Goal: Complete application form

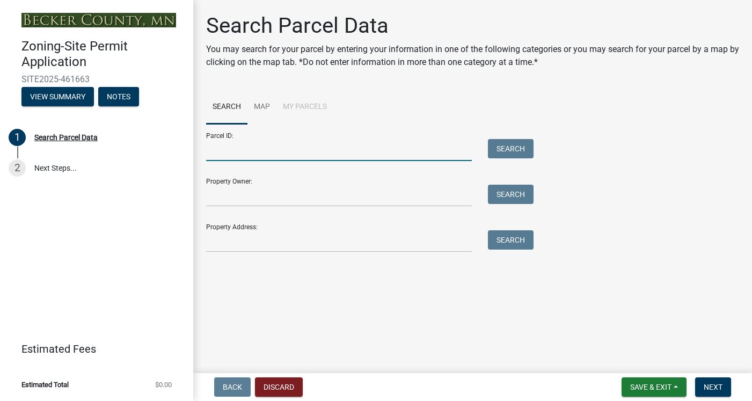
click at [326, 150] on input "Parcel ID:" at bounding box center [339, 150] width 266 height 22
type input "32.0333.000"
click at [500, 147] on button "Search" at bounding box center [511, 148] width 46 height 19
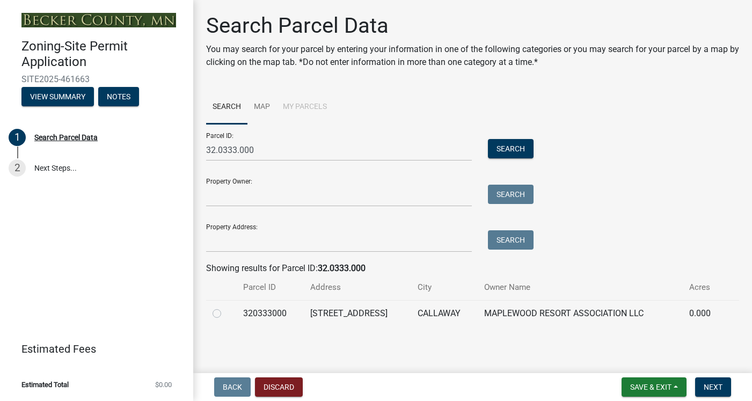
click at [594, 231] on div "Parcel ID: 32.0333.000 Search Property Owner: Search Property Address: Search" at bounding box center [472, 188] width 533 height 128
click at [708, 385] on span "Next" at bounding box center [713, 387] width 19 height 9
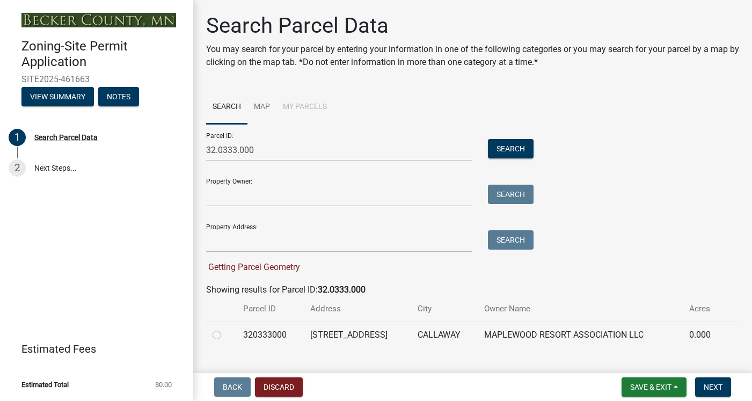
click at [226, 329] on label at bounding box center [226, 329] width 0 height 0
click at [226, 336] on input "radio" at bounding box center [229, 332] width 7 height 7
radio input "true"
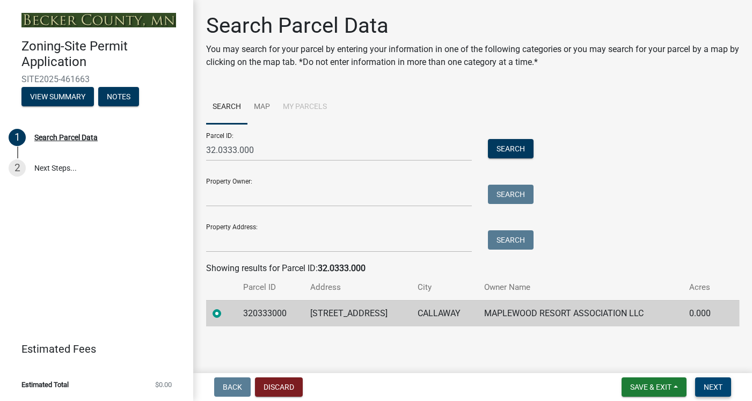
click at [708, 390] on span "Next" at bounding box center [713, 387] width 19 height 9
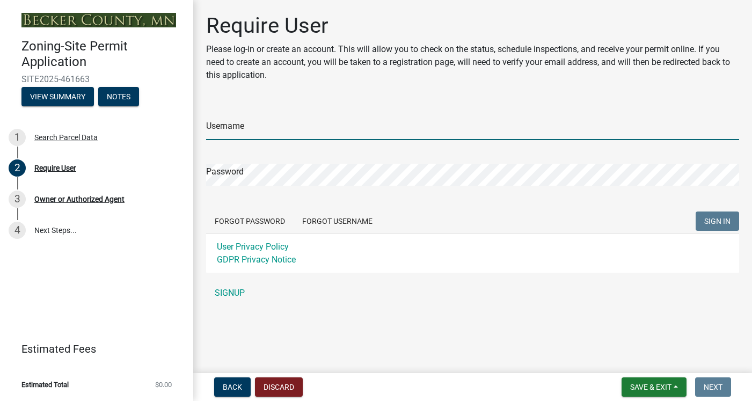
type input "[PERSON_NAME]"
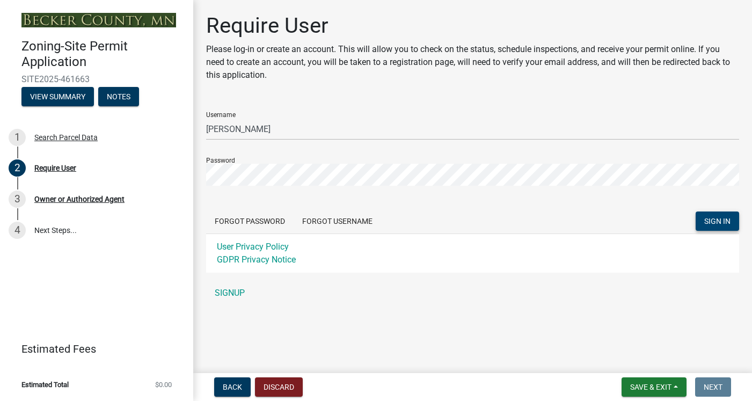
click at [729, 222] on span "SIGN IN" at bounding box center [717, 221] width 26 height 9
click at [722, 220] on span "SIGN IN" at bounding box center [717, 221] width 26 height 9
click at [236, 291] on link "SIGNUP" at bounding box center [472, 292] width 533 height 21
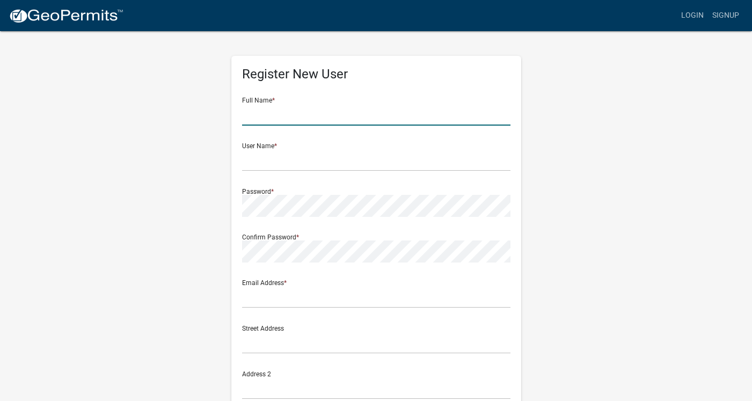
click at [300, 110] on input "text" at bounding box center [376, 115] width 268 height 22
type input "[PERSON_NAME]"
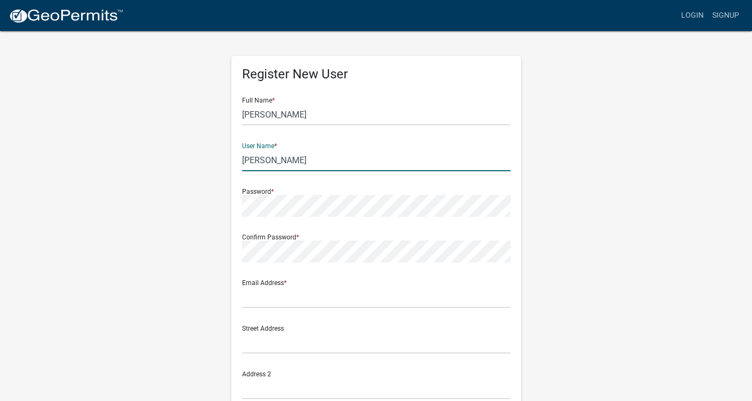
type input "[PERSON_NAME]"
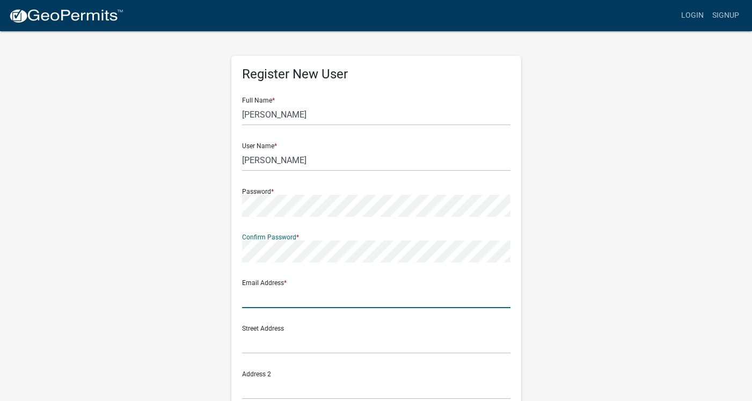
click at [274, 296] on input "text" at bounding box center [376, 297] width 268 height 22
type input "[EMAIL_ADDRESS][DOMAIN_NAME]"
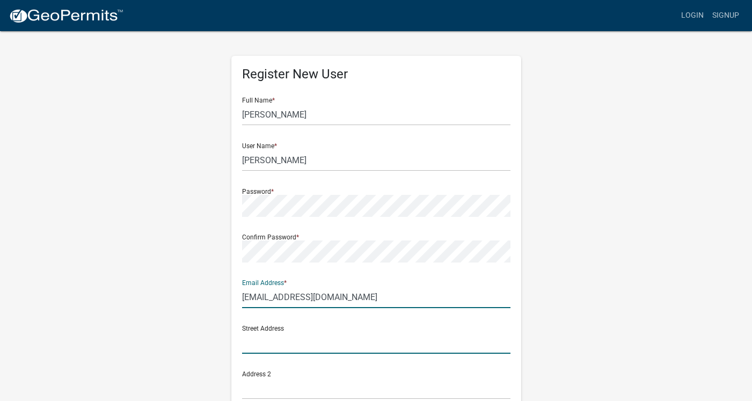
type input "[STREET_ADDRESS]"
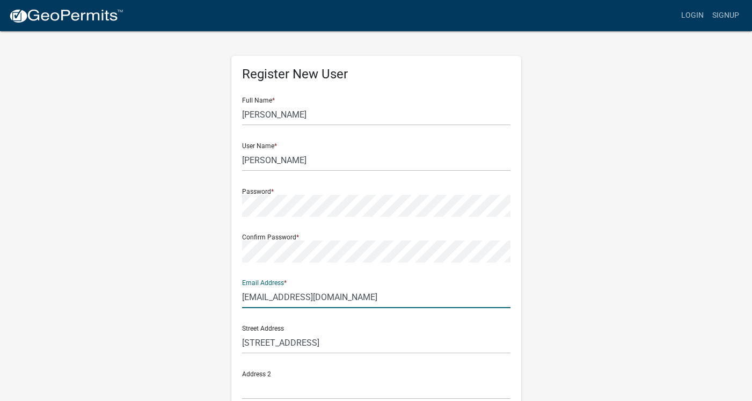
type input "Callaway"
type input "[US_STATE]"
type input "56521"
type input "7017994214"
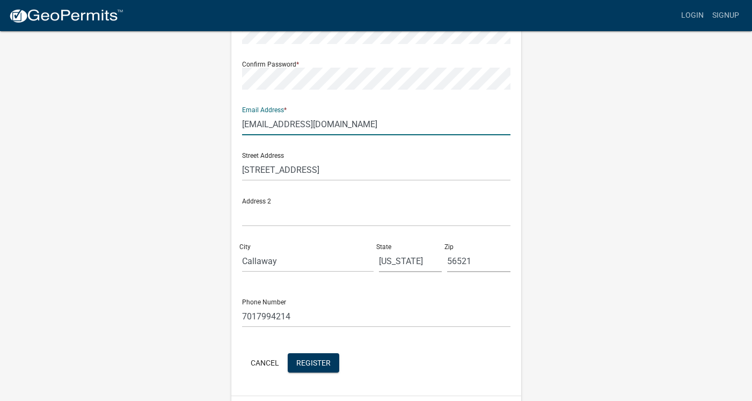
scroll to position [204, 0]
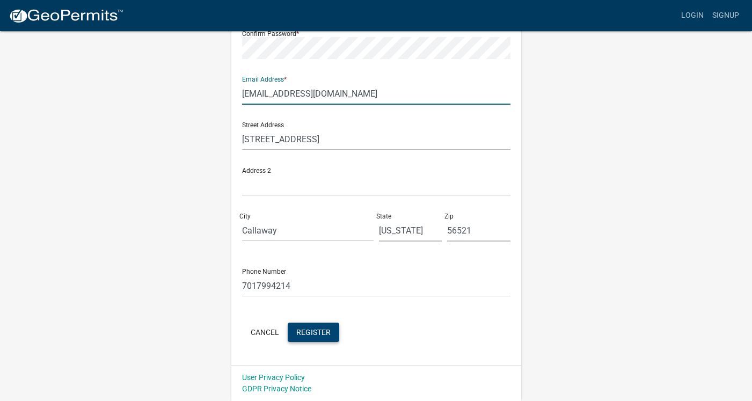
click at [315, 336] on span "Register" at bounding box center [313, 332] width 34 height 9
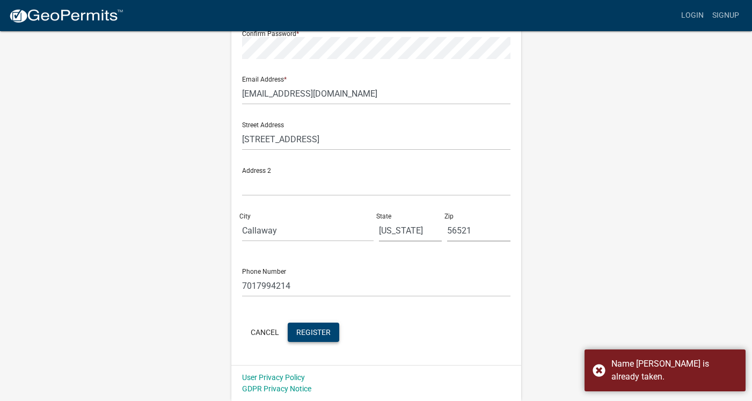
click at [599, 260] on div "Register New User Full Name * [PERSON_NAME] User Name * [PERSON_NAME] Password …" at bounding box center [376, 114] width 612 height 575
click at [103, 164] on div "Register New User Full Name * [PERSON_NAME] User Name * [PERSON_NAME] Password …" at bounding box center [376, 114] width 612 height 575
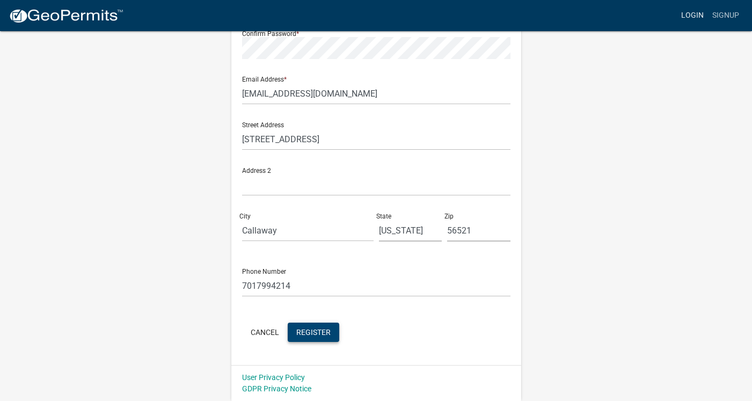
click at [691, 13] on link "Login" at bounding box center [692, 15] width 31 height 20
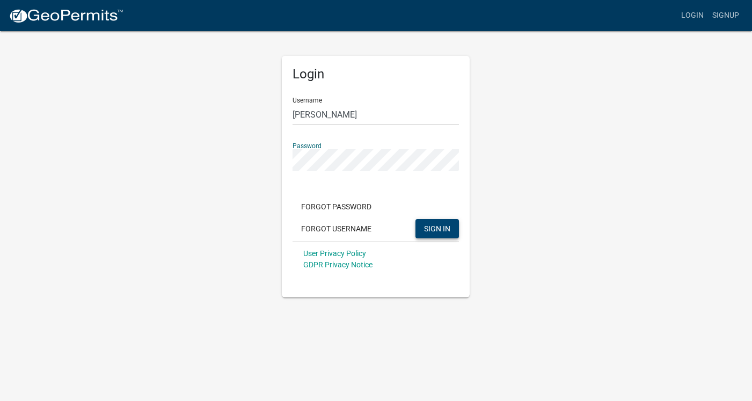
click at [437, 225] on span "SIGN IN" at bounding box center [437, 228] width 26 height 9
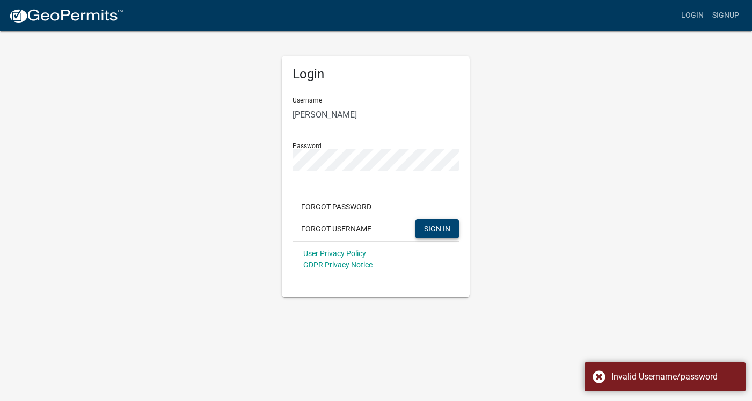
click at [201, 162] on div "Login Username [PERSON_NAME] Password Forgot Password Forgot Username SIGN IN U…" at bounding box center [376, 163] width 612 height 267
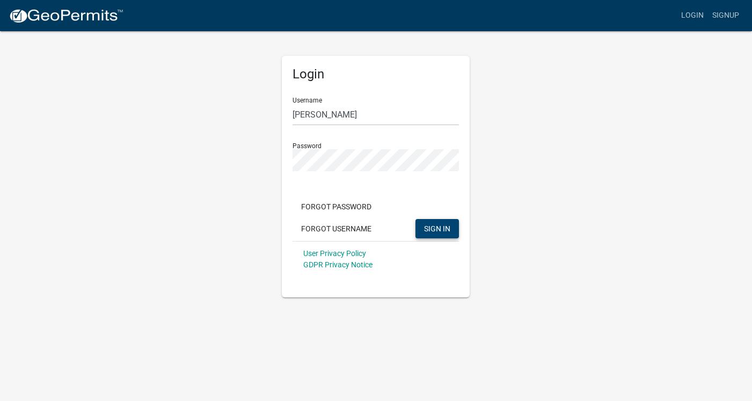
click at [433, 228] on span "SIGN IN" at bounding box center [437, 228] width 26 height 9
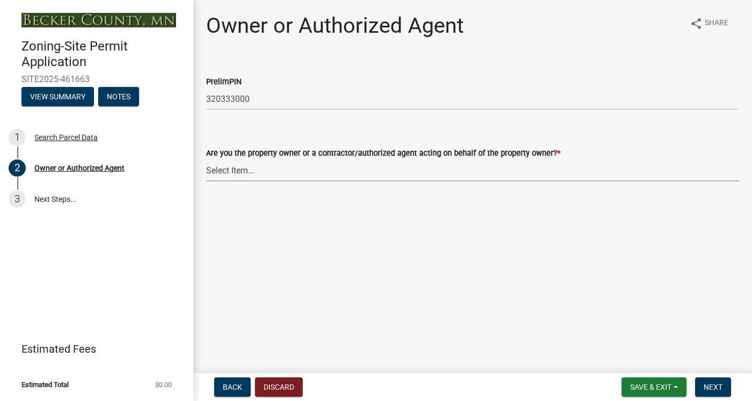
click at [245, 172] on select "Select Item... Property Owner Authorized Agent" at bounding box center [472, 170] width 533 height 22
select select "3c674549-ed69-405f-b795-9fa3f7d47d9d"
click at [724, 391] on button "Next" at bounding box center [713, 386] width 36 height 19
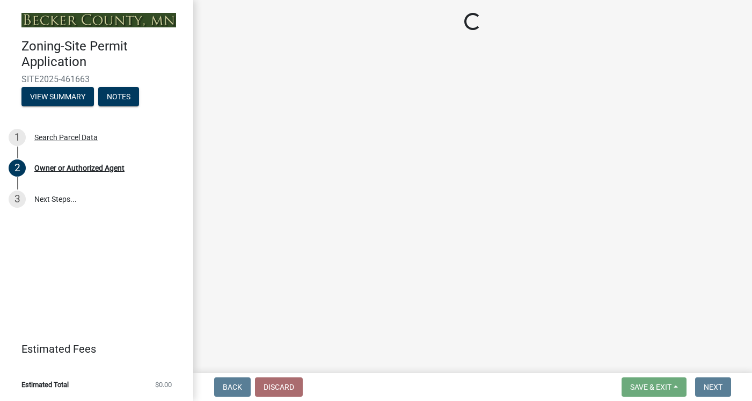
select select "15d55337-0fb0-485e-a759-dab20e978987"
select select "61d56479-71b4-4f98-942d-99b919d4174a"
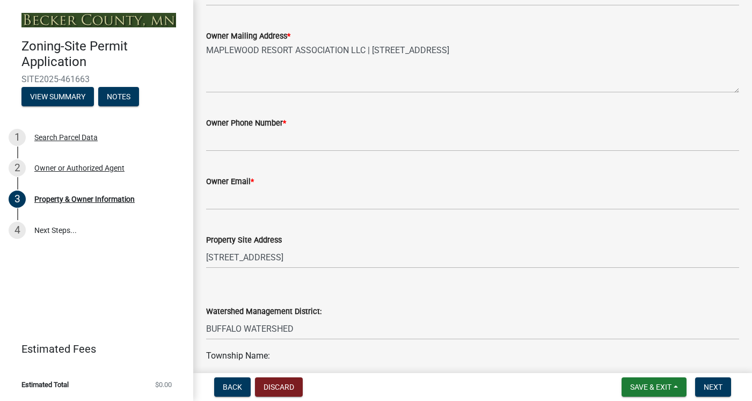
scroll to position [292, 0]
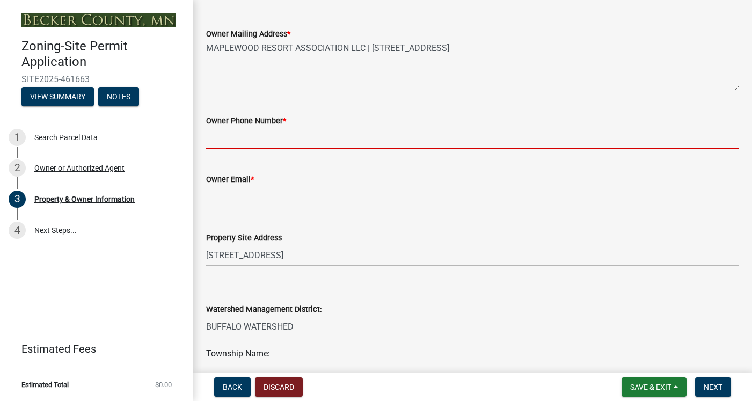
click at [267, 133] on input "Owner Phone Number *" at bounding box center [472, 138] width 533 height 22
type input "7017994214"
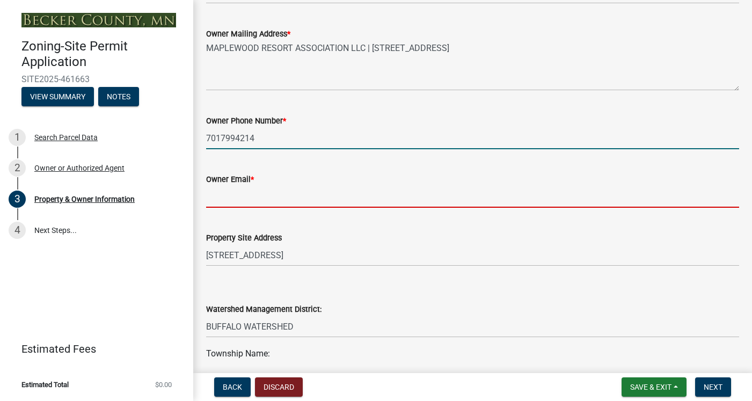
type input "[EMAIL_ADDRESS][DOMAIN_NAME]"
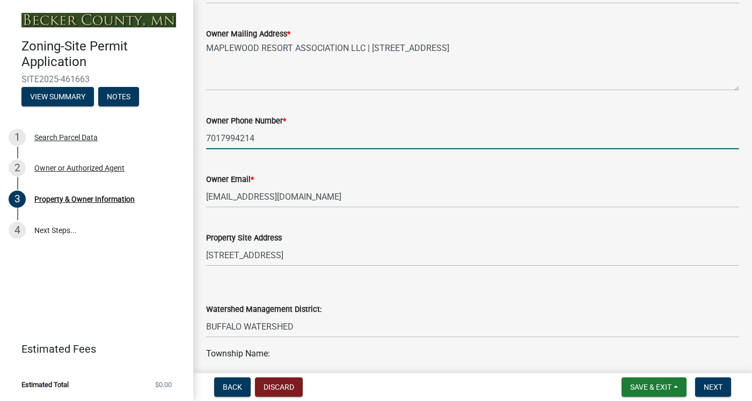
select select "b146de68-2bf2-4f6b-9926-6c9762ef494c"
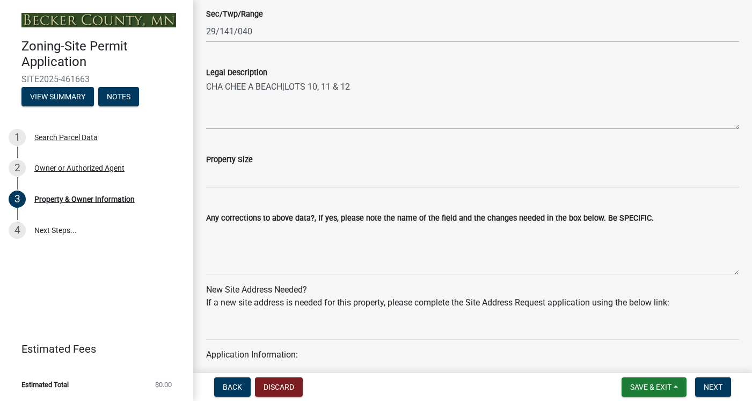
scroll to position [802, 0]
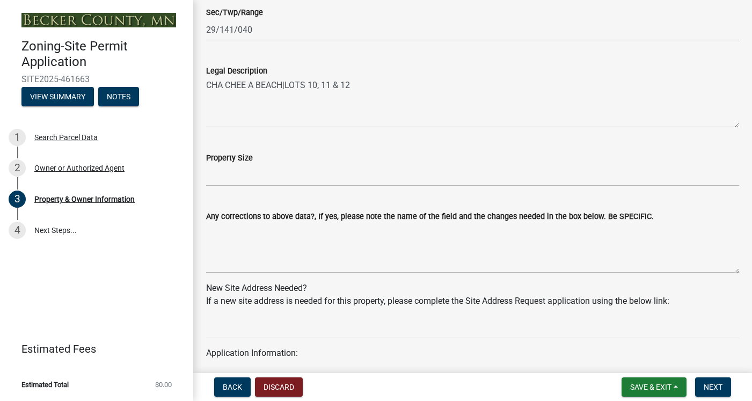
click at [518, 313] on wm-data-entity-input "New Site Address Needed? If a new site address is needed for this property, ple…" at bounding box center [472, 299] width 533 height 34
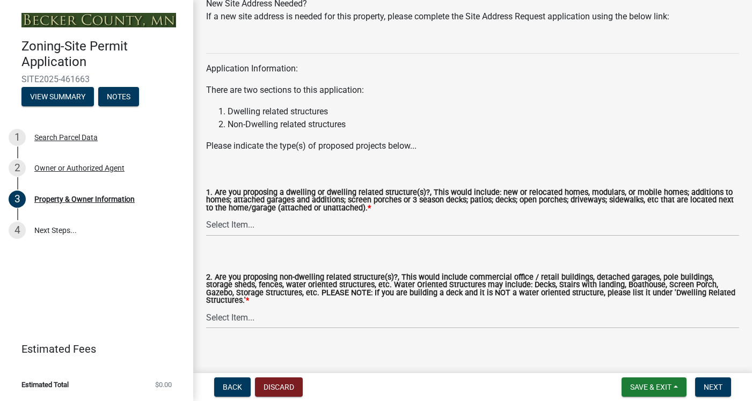
scroll to position [1090, 0]
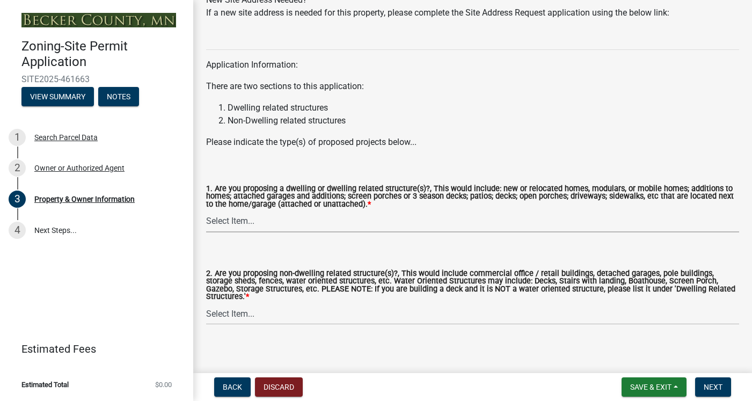
click at [259, 219] on select "Select Item... Yes No" at bounding box center [472, 221] width 533 height 22
select select "f87eba17-8ed9-4ad8-aefc-fe36a3f3544b"
click at [354, 310] on select "Select Item... Yes No" at bounding box center [472, 314] width 533 height 22
select select "393a978c-6bd5-4cb2-a6a0-db6feb8732b8"
click at [716, 389] on span "Next" at bounding box center [713, 387] width 19 height 9
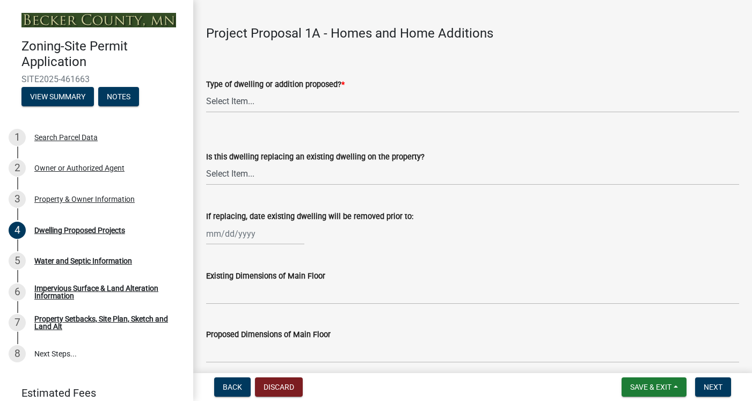
scroll to position [263, 0]
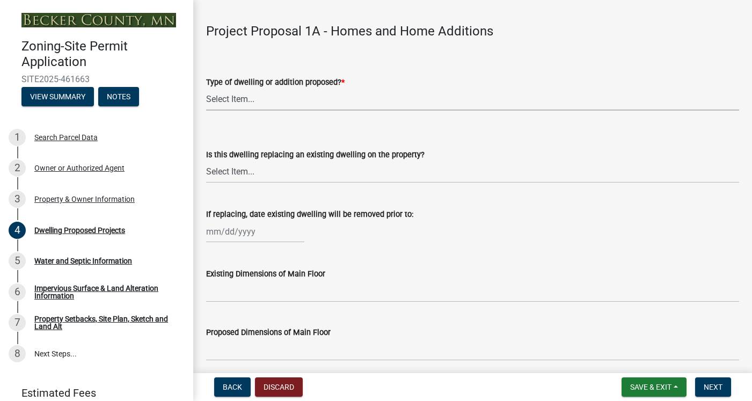
click at [245, 103] on select "Select Item... N/A - Not a dwelling New Home-Onsite Construction New Modular (E…" at bounding box center [472, 100] width 533 height 22
select select "b76c2e3f-c59d-4748-8205-29623accd873"
click at [253, 173] on select "Select Item... N/A Yes No" at bounding box center [472, 172] width 533 height 22
select select "566f81cc-4b3f-4ecb-9f16-a2b313352c61"
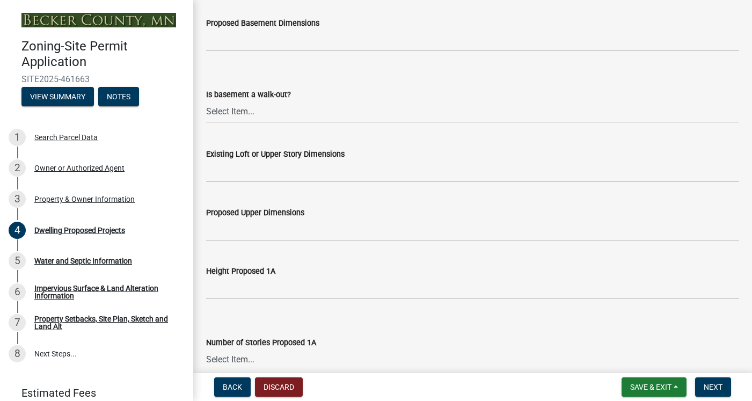
scroll to position [689, 0]
click at [278, 111] on select "Select Item... Yes No N/A" at bounding box center [472, 111] width 533 height 22
select select "59a6fdaa-56b6-4bcd-87b7-d867a7d784e6"
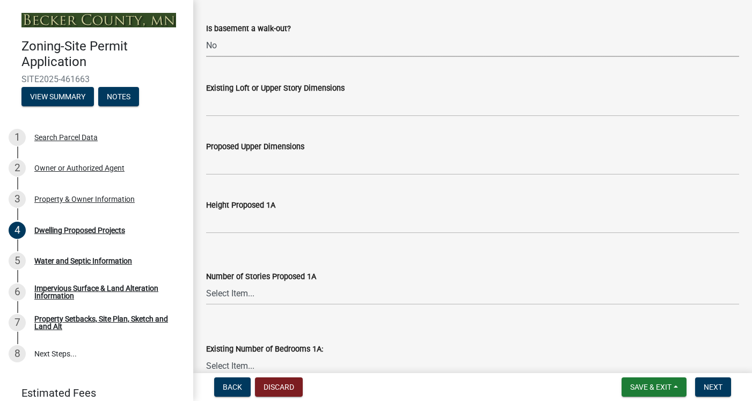
scroll to position [756, 0]
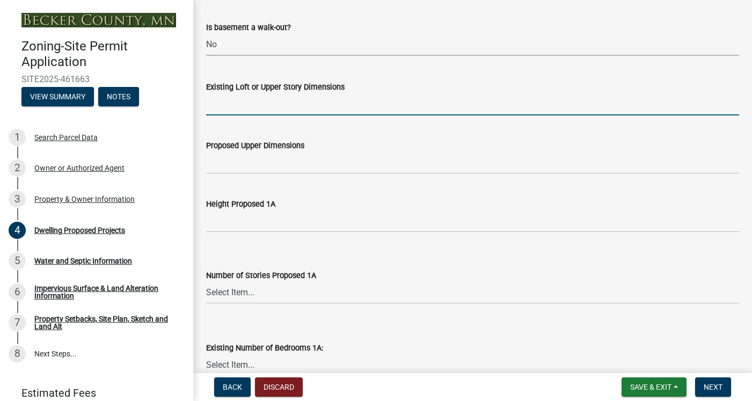
click at [347, 104] on input "Existing Loft or Upper Story Dimensions" at bounding box center [472, 104] width 533 height 22
click at [345, 98] on input "Existing Loft or Upper Story Dimensions" at bounding box center [472, 104] width 533 height 22
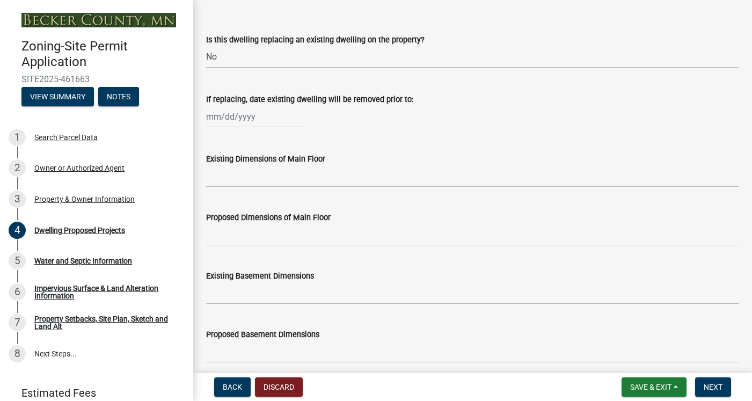
scroll to position [383, 0]
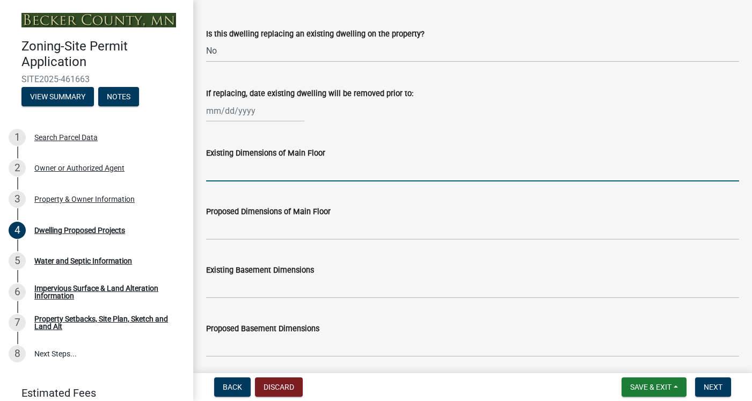
click at [303, 171] on input "Existing Dimensions of Main Floor" at bounding box center [472, 170] width 533 height 22
type input "16 X 31"
click at [277, 229] on input "Proposed Dimensions of Main Floor" at bounding box center [472, 229] width 533 height 22
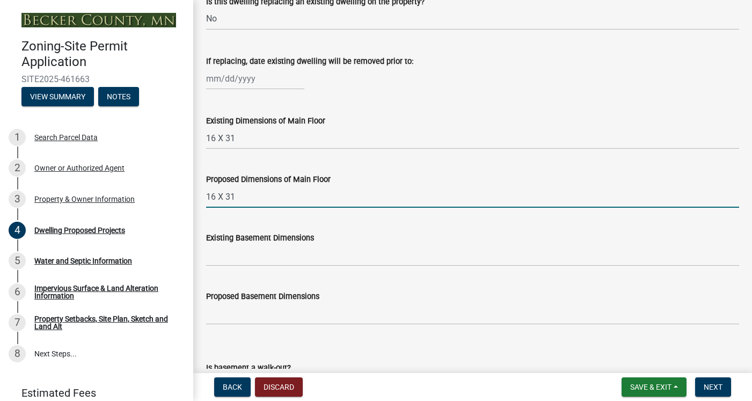
scroll to position [422, 0]
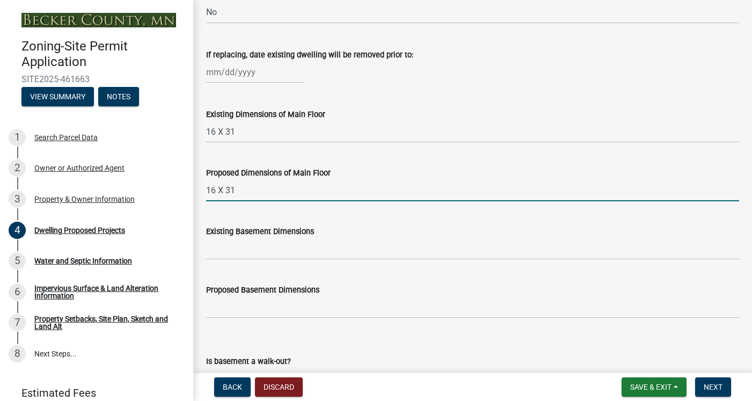
type input "16 X 31"
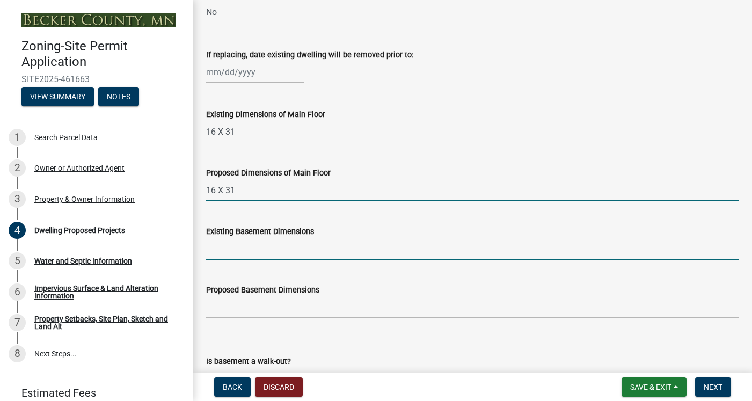
click at [270, 248] on input "Existing Basement Dimensions" at bounding box center [472, 249] width 533 height 22
type input "16 X 31"
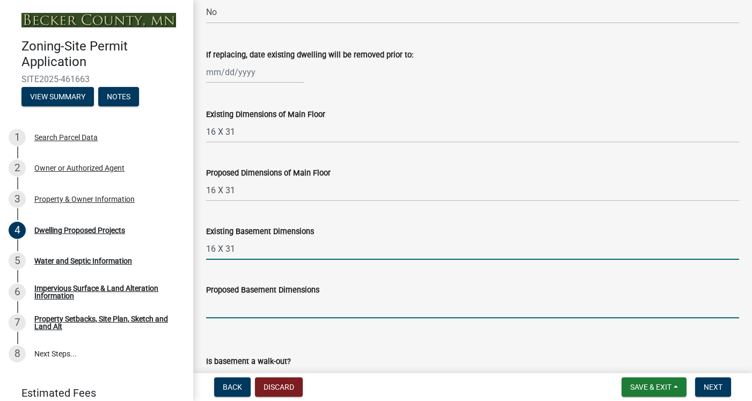
click at [268, 312] on input "Proposed Basement Dimensions" at bounding box center [472, 307] width 533 height 22
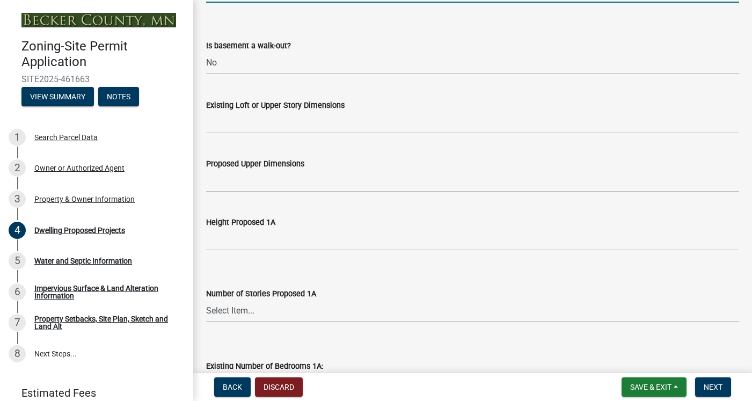
scroll to position [743, 0]
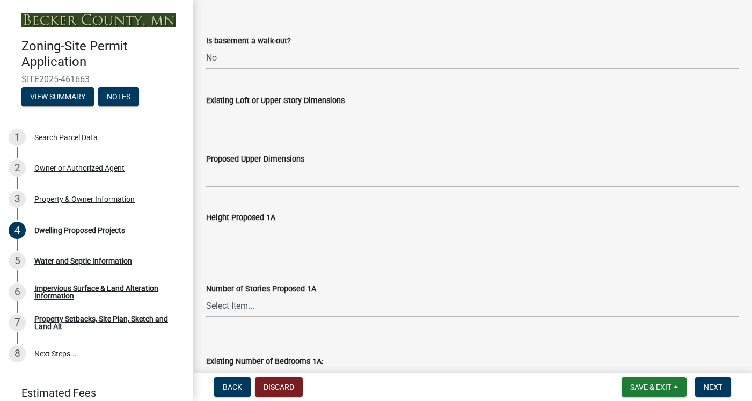
type input "16 X 31"
click at [324, 122] on input "Existing Loft or Upper Story Dimensions" at bounding box center [472, 118] width 533 height 22
type input "N/A"
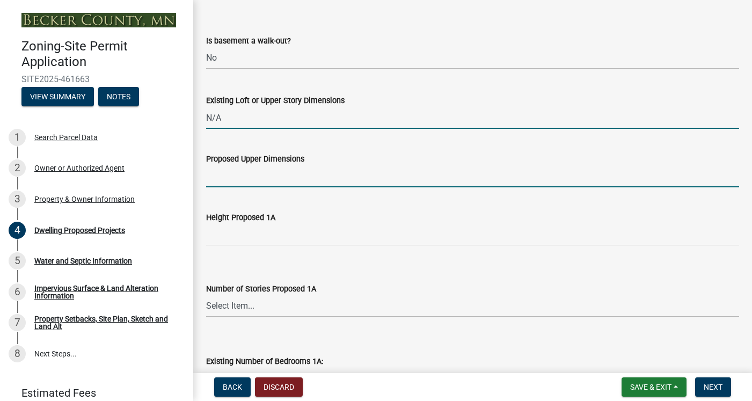
click at [308, 173] on input "Proposed Upper Dimensions" at bounding box center [472, 176] width 533 height 22
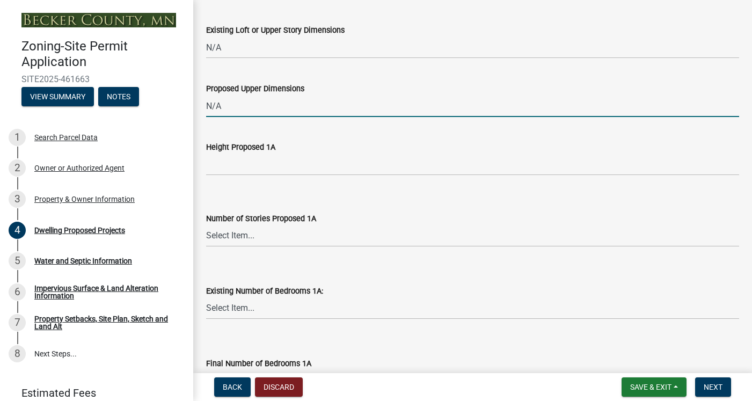
scroll to position [817, 0]
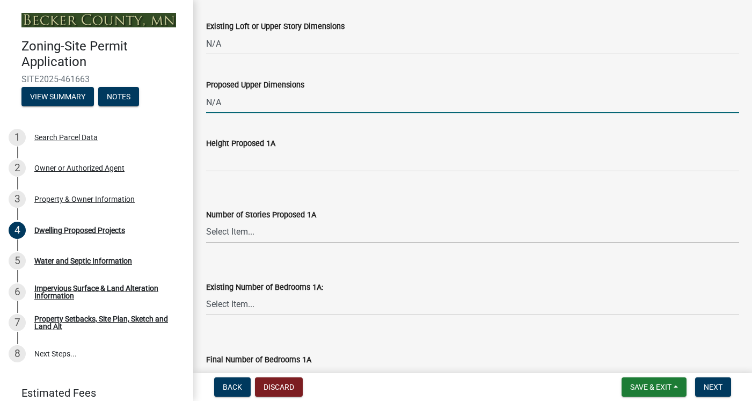
type input "N/A"
click at [264, 161] on input "Height Proposed 1A" at bounding box center [472, 161] width 533 height 22
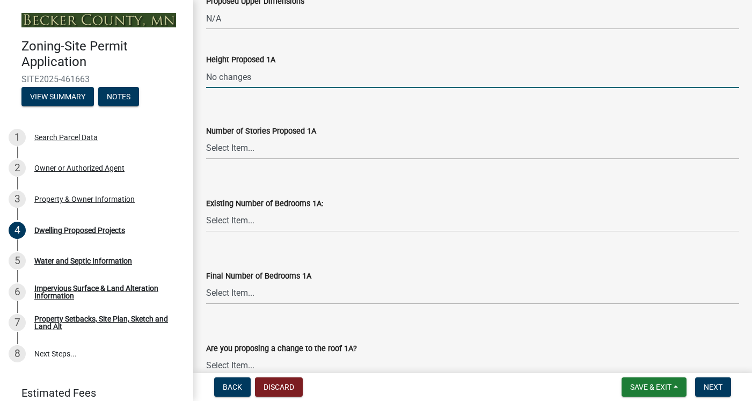
scroll to position [926, 0]
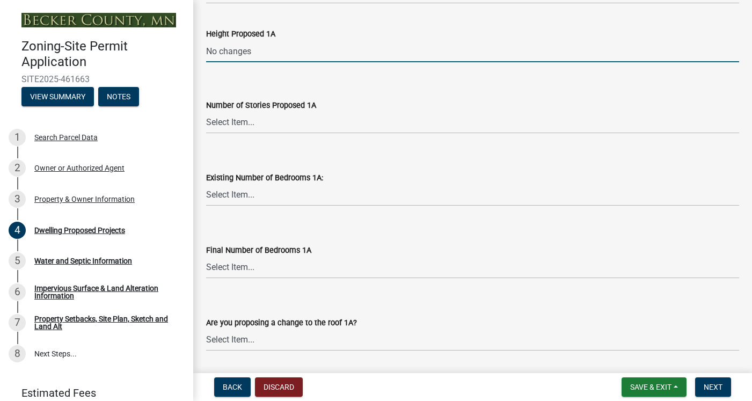
type input "No changes"
click at [275, 122] on select "Select Item... N/A 1 1.25 1.5 1.75 2 2.25 2.5" at bounding box center [472, 123] width 533 height 22
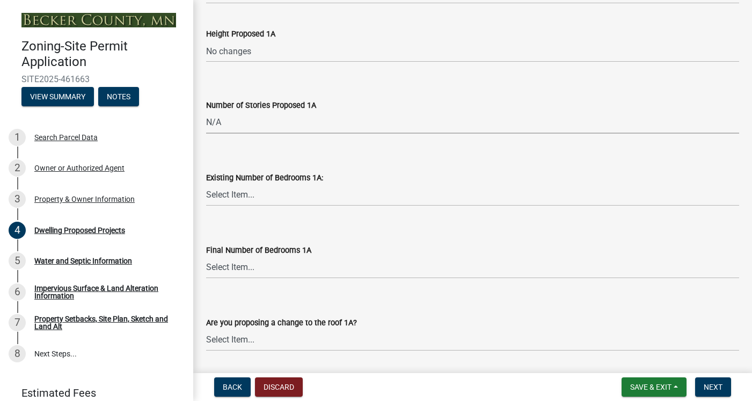
select select "c627ad9d-8c0c-44bb-ac13-36eb4b08977a"
click at [254, 200] on select "Select Item... 0 1 2 3 4 5 6 7 8" at bounding box center [472, 195] width 533 height 22
select select "ec0fa807-6504-41c2-891d-dbc427189cde"
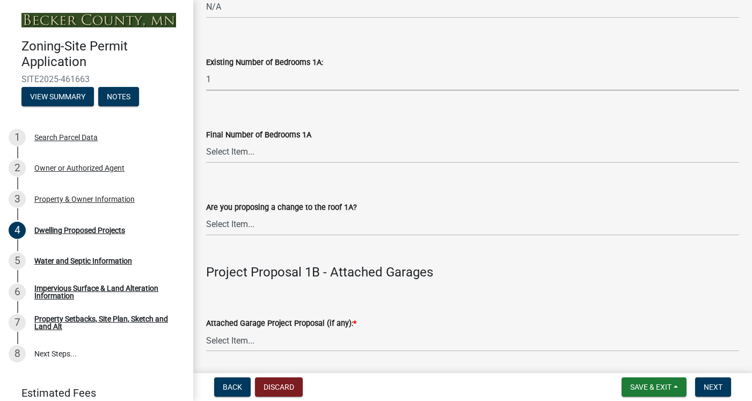
scroll to position [1044, 0]
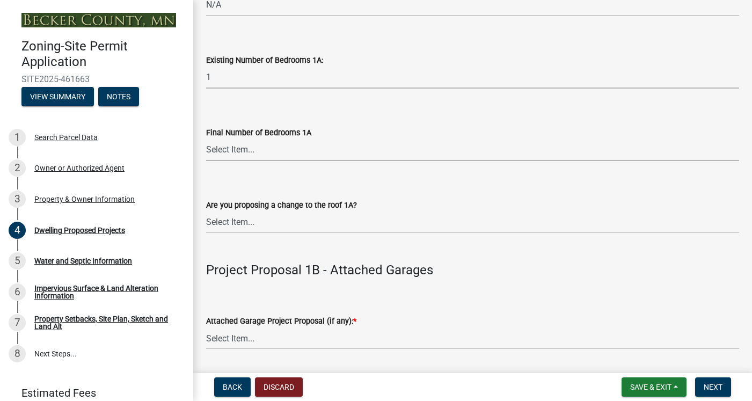
click at [281, 149] on select "Select Item... 0 1 2 3 4 5 6 7 8" at bounding box center [472, 150] width 533 height 22
select select "5a3ddd1e-2d3b-44b4-950c-cbdcbc00514f"
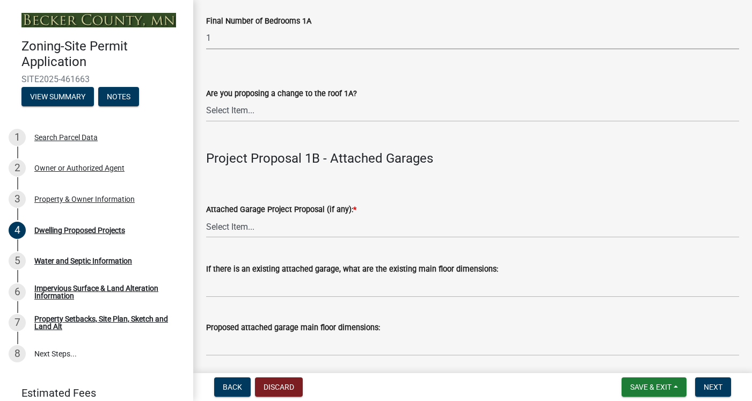
scroll to position [1168, 0]
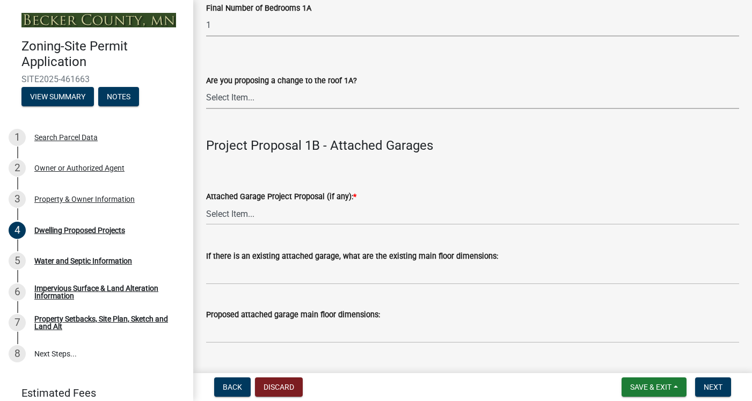
click at [267, 99] on select "Select Item... N/A Yes No" at bounding box center [472, 98] width 533 height 22
select select "b63d75fc-5f3c-4949-bc5e-b7a1b42903a6"
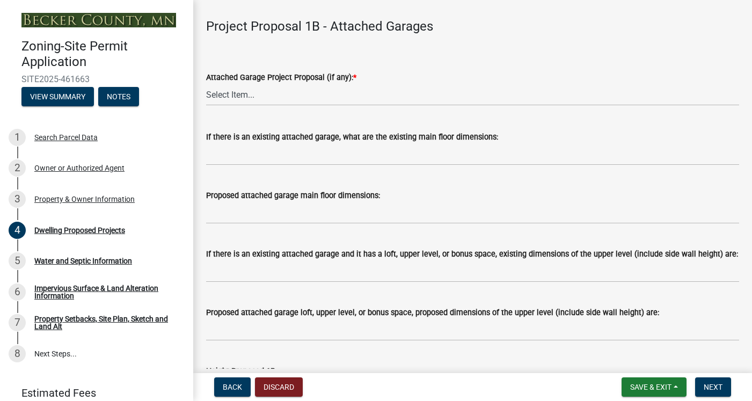
scroll to position [1291, 0]
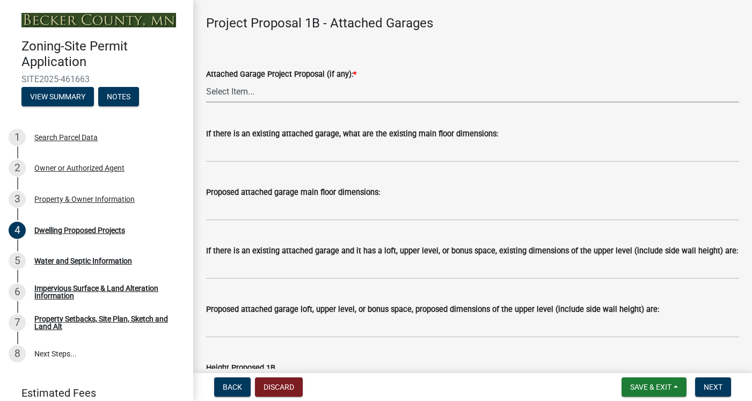
click at [248, 91] on select "Select Item... N/A New Attached Garage Addition to Attached Garage" at bounding box center [472, 92] width 533 height 22
select select "11c1c089-3b44-43c0-9549-3c9eeea2451f"
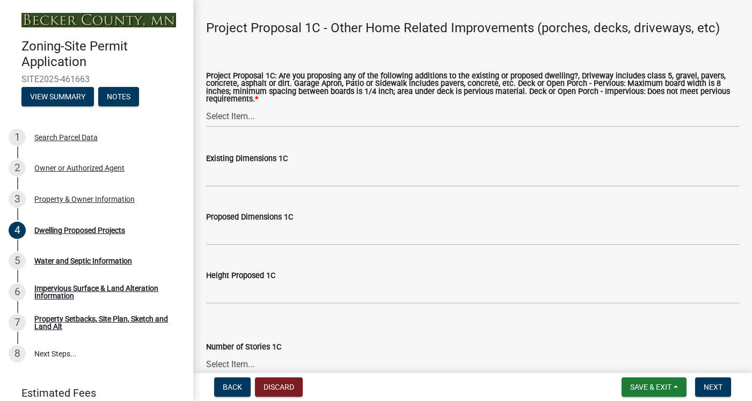
scroll to position [1991, 0]
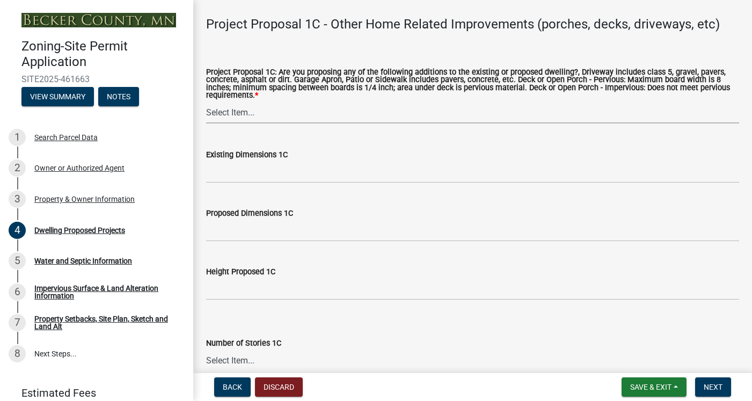
click at [289, 119] on select "Select Item... N/A Driveway Garage Apron Home Patio Sidewalk Deck - Pervious De…" at bounding box center [472, 112] width 533 height 22
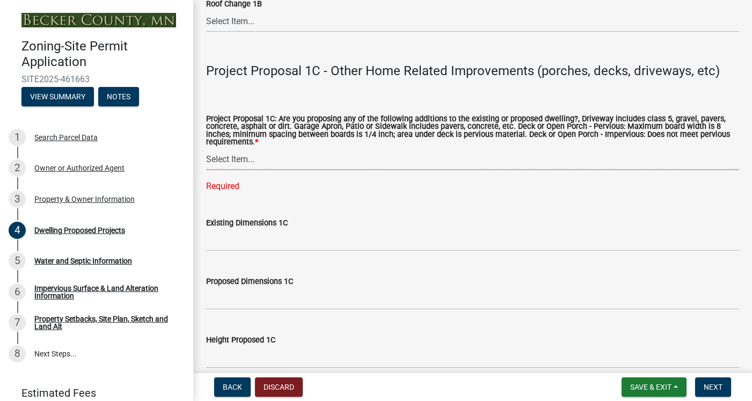
scroll to position [1938, 0]
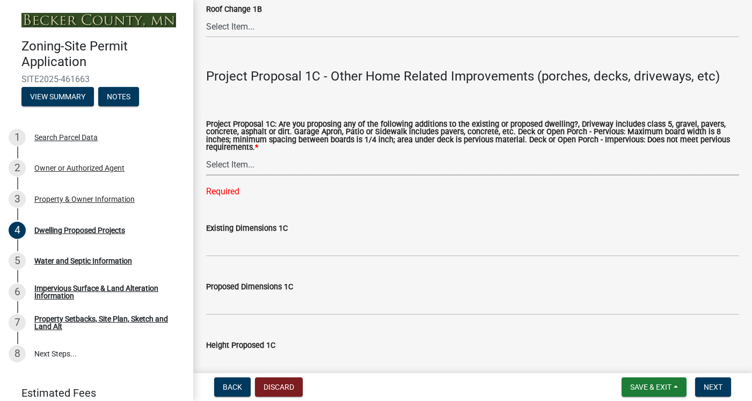
click at [290, 164] on select "Select Item... N/A Driveway Garage Apron Home Patio Sidewalk Deck - Pervious De…" at bounding box center [472, 165] width 533 height 22
select select "2e03241d-230f-40d2-98f3-18448dc0850c"
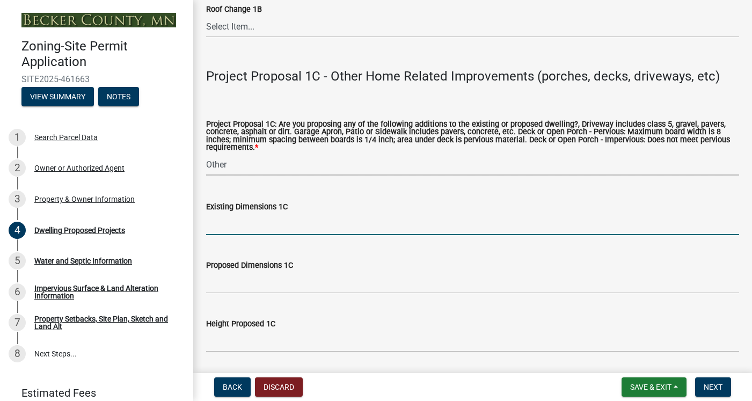
click at [285, 225] on input "Existing Dimensions 1C" at bounding box center [472, 224] width 533 height 22
click at [230, 222] on input "8 X 31, 10 X 16" at bounding box center [472, 224] width 533 height 22
click at [300, 223] on input "8 X 31 feet, 10 X 16" at bounding box center [472, 224] width 533 height 22
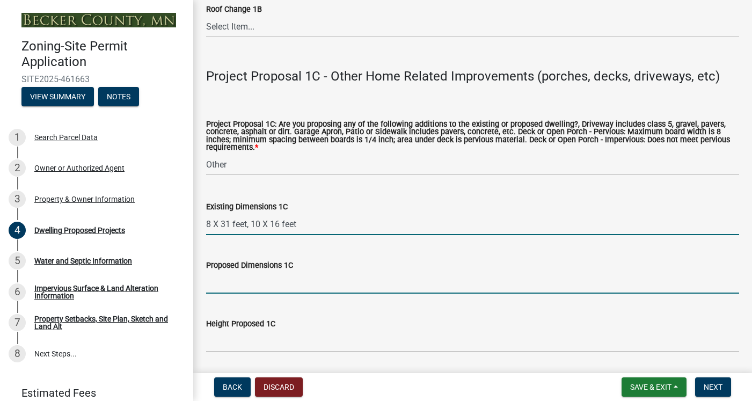
click at [279, 289] on input "Proposed Dimensions 1C" at bounding box center [472, 283] width 533 height 22
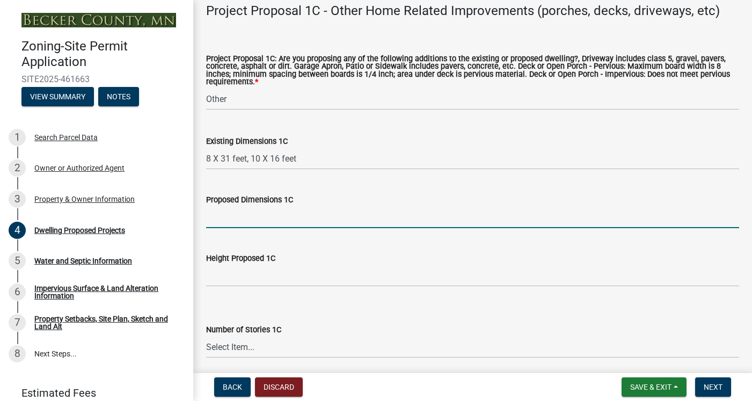
scroll to position [2014, 0]
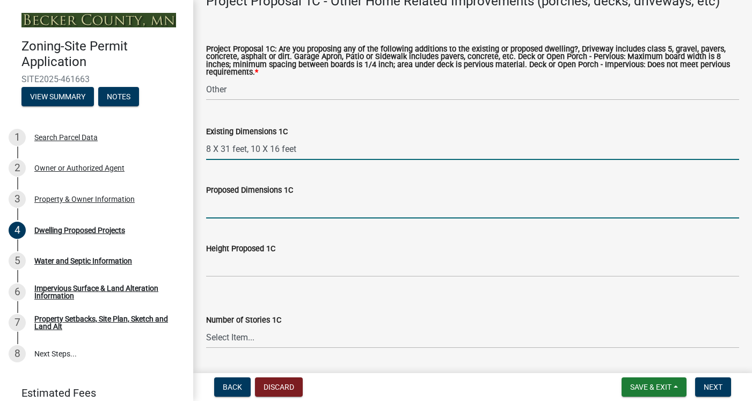
click at [311, 148] on input "8 X 31 feet, 10 X 16 feet" at bounding box center [472, 149] width 533 height 22
click at [275, 214] on input "Proposed Dimensions 1C" at bounding box center [472, 208] width 533 height 22
click at [210, 149] on input "8 X 8 feet" at bounding box center [472, 149] width 533 height 22
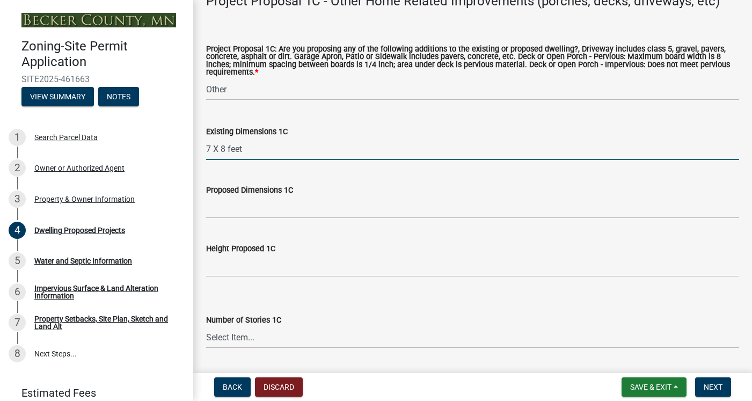
type input "7 X 8 feet"
click at [236, 207] on input "Proposed Dimensions 1C" at bounding box center [472, 208] width 533 height 22
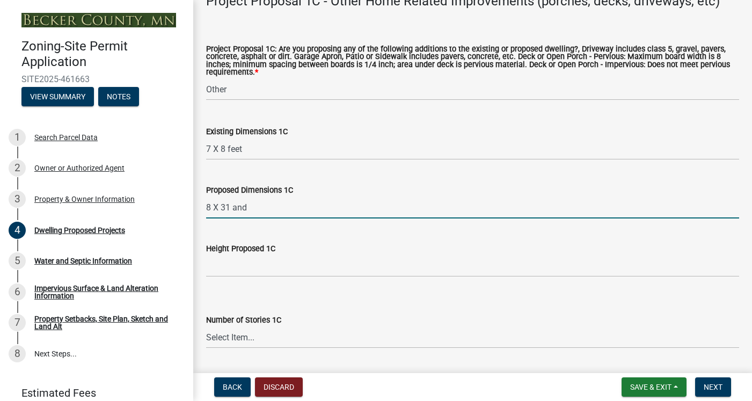
click at [236, 207] on input "8 X 31 and" at bounding box center [472, 208] width 533 height 22
type input "8 X 31 and 10 X 16"
click at [280, 248] on div "Height Proposed 1C" at bounding box center [472, 248] width 533 height 13
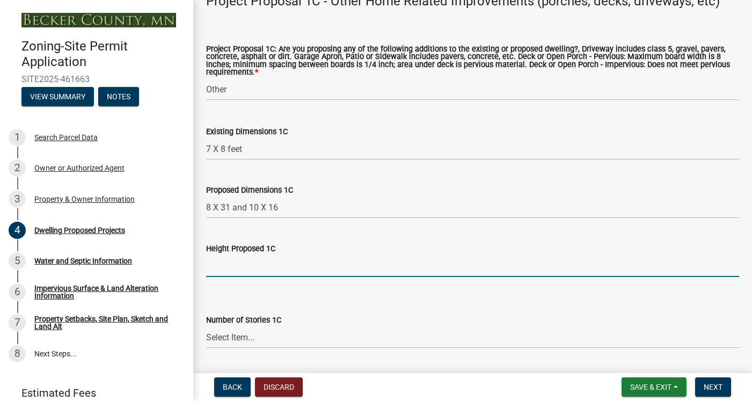
click at [262, 266] on input "Height Proposed 1C" at bounding box center [472, 266] width 533 height 22
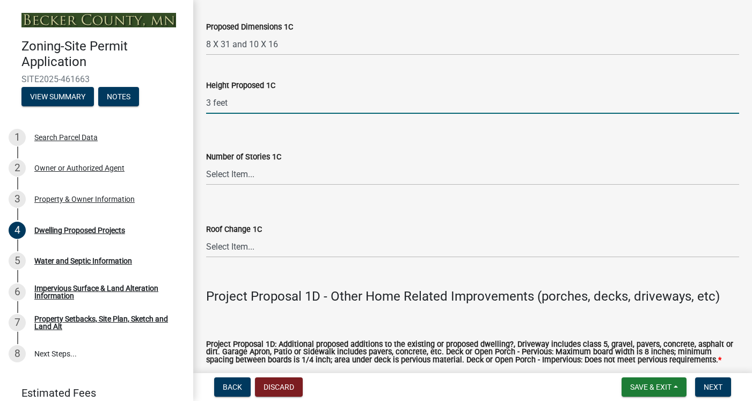
scroll to position [2181, 0]
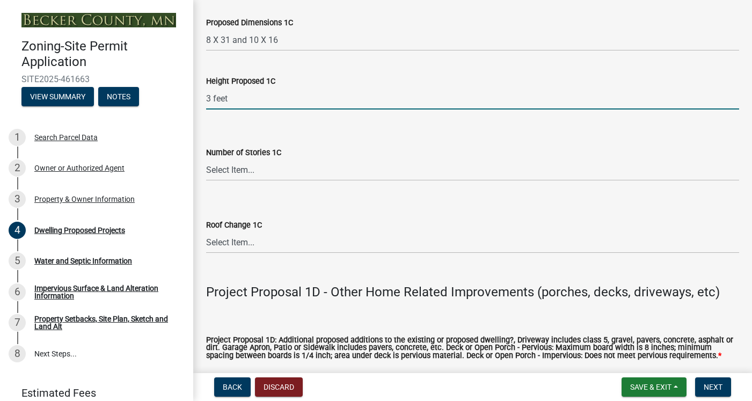
type input "3 feet"
click at [264, 172] on select "Select Item... N\A 1 1.25 1.5 1.75 2 2.25 2.5" at bounding box center [472, 170] width 533 height 22
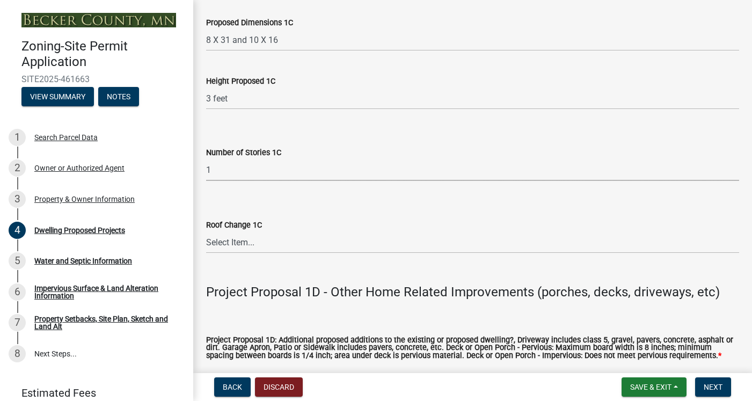
select select "ccffca41-e831-49b7-aa82-b1e91cc22ff5"
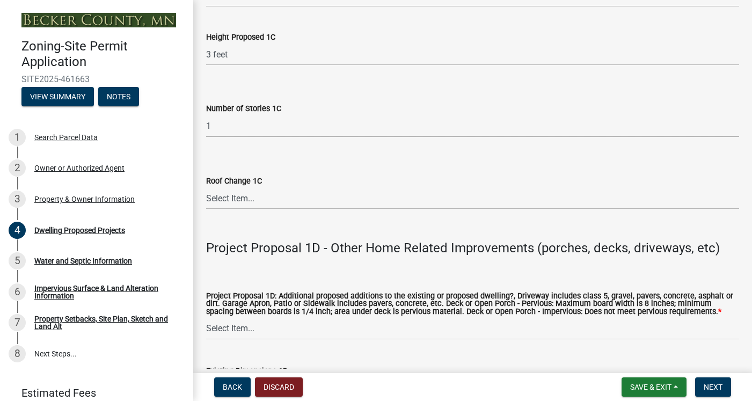
scroll to position [2230, 0]
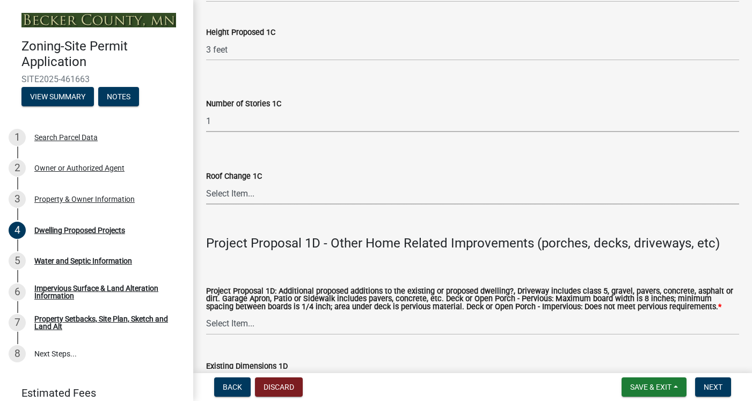
click at [246, 193] on select "Select Item... N/A Yes No" at bounding box center [472, 194] width 533 height 22
select select "107cbe59-677b-44f2-96fc-816b282ebb79"
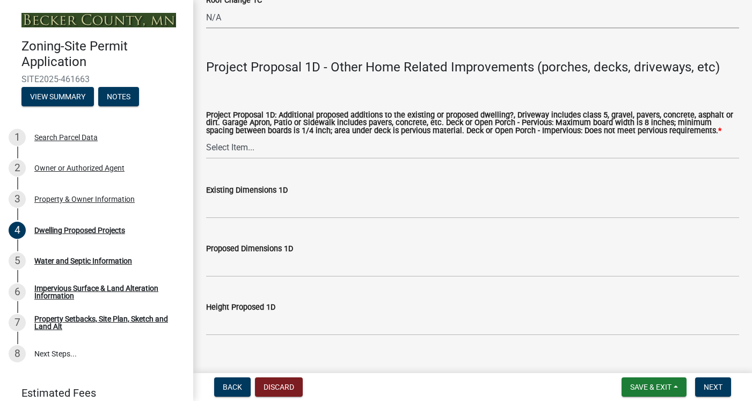
scroll to position [2411, 0]
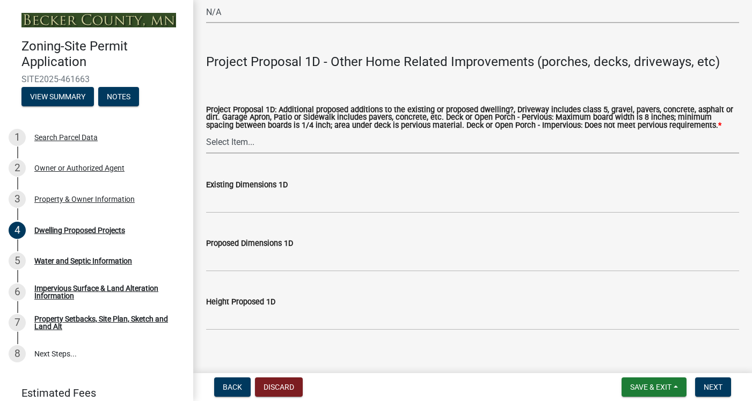
click at [264, 143] on select "Select Item... N/A Driveway Garage Apron Home Patio Sidewalk Deck - Pervious De…" at bounding box center [472, 143] width 533 height 22
select select "ab9119d1-7da9-49c4-9fac-8c142204c89d"
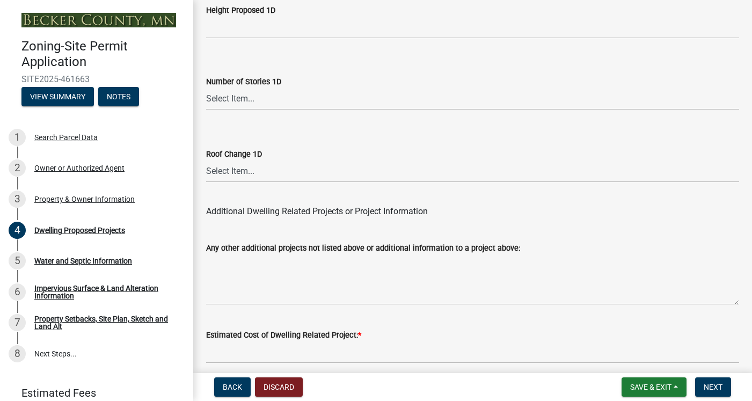
scroll to position [2750, 0]
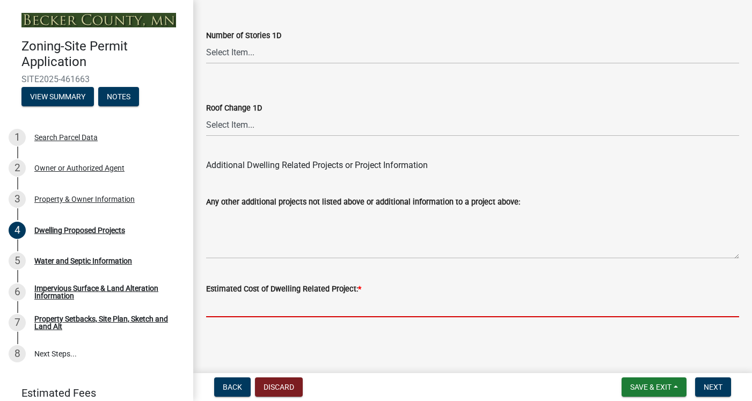
click at [312, 307] on input "text" at bounding box center [472, 306] width 533 height 22
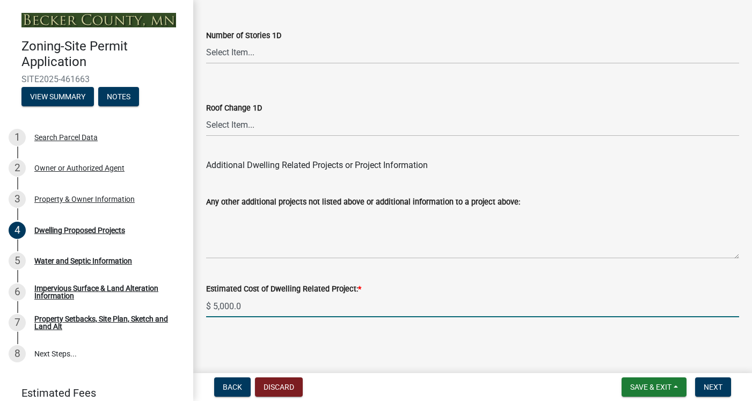
type input "$ 5,000.00"
click at [718, 386] on span "Next" at bounding box center [713, 387] width 19 height 9
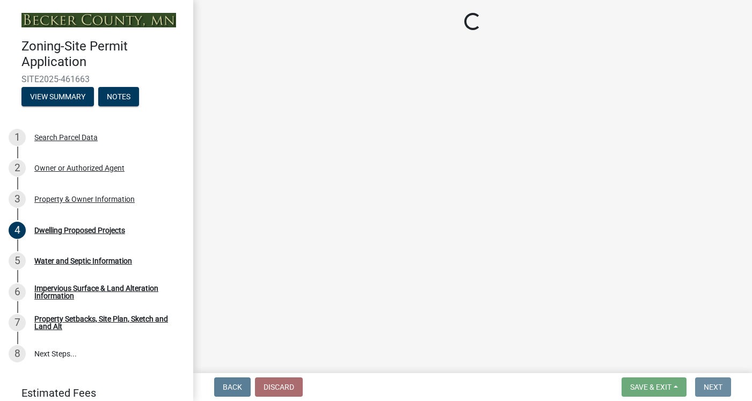
scroll to position [0, 0]
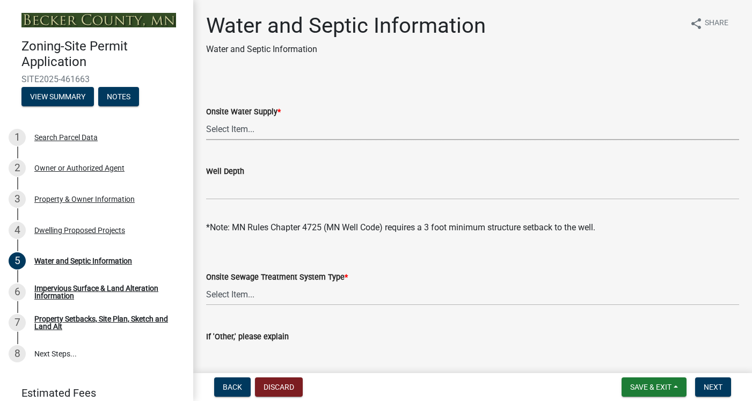
click at [249, 129] on select "Select Item... Well New Well to be Installed Attached to City Water System No o…" at bounding box center [472, 129] width 533 height 22
select select "9c51a48b-0bee-4836-8d5c-beab6e77ad2a"
click at [237, 296] on select "Select Item... No existing or proposed septic Proposed New or Corrected Septic …" at bounding box center [472, 295] width 533 height 22
click at [234, 193] on input "Well Depth" at bounding box center [472, 189] width 533 height 22
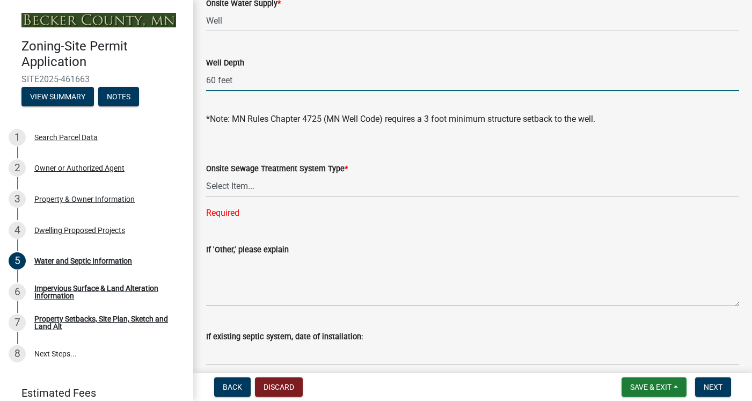
scroll to position [114, 0]
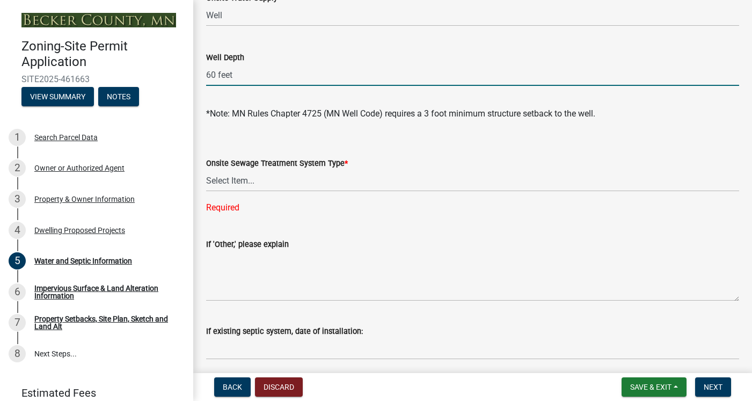
type input "60 feet"
click at [248, 181] on select "Select Item... No existing or proposed septic Proposed New or Corrected Septic …" at bounding box center [472, 181] width 533 height 22
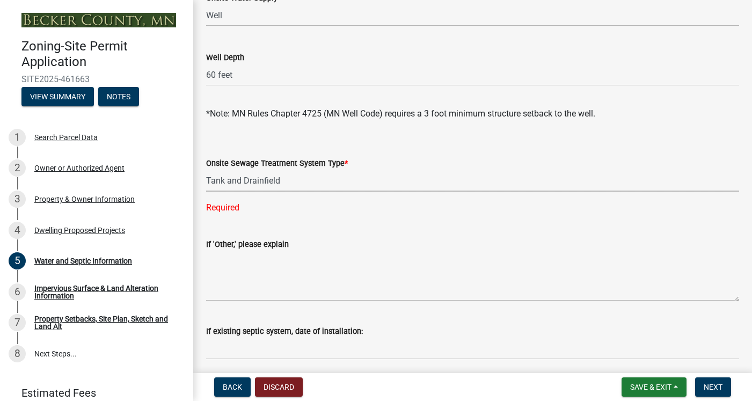
select select "25b8aef2-9eed-4c0f-8836-08d4b8d082b1"
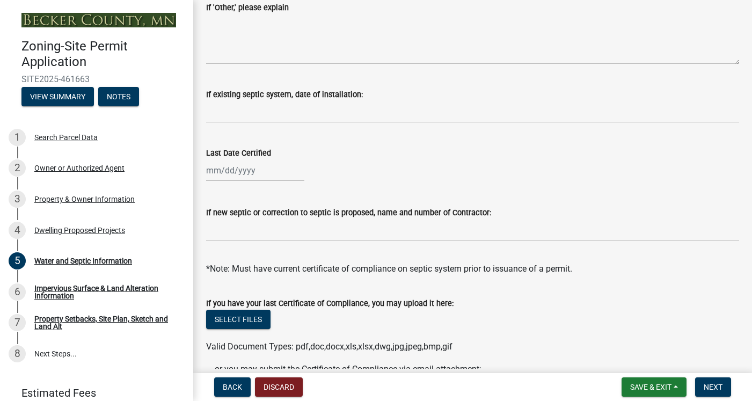
scroll to position [332, 0]
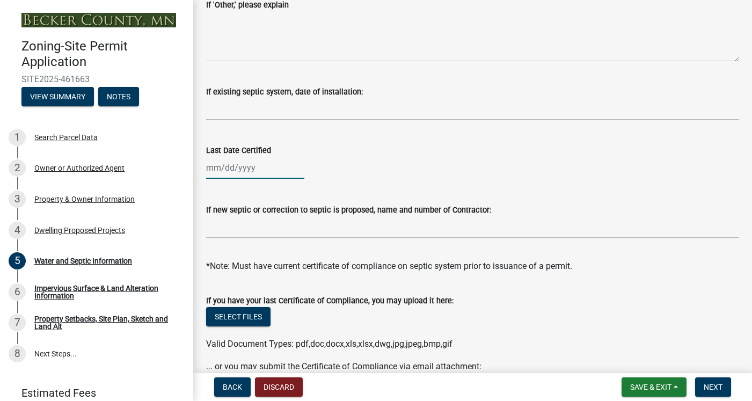
click at [261, 167] on div at bounding box center [255, 168] width 98 height 22
select select "8"
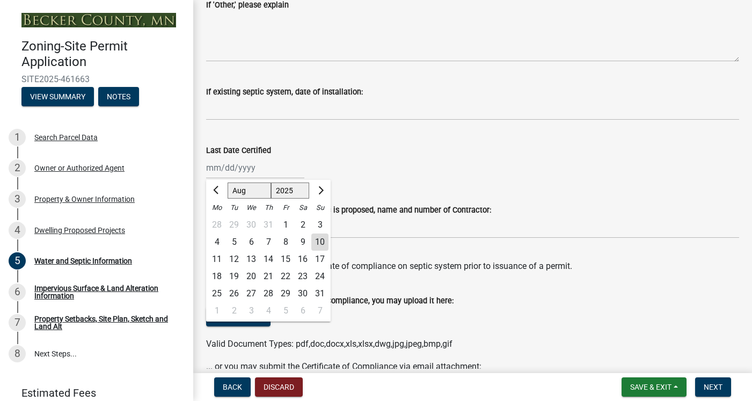
click at [252, 192] on select "Jan Feb Mar Apr May Jun Jul Aug Sep Oct Nov Dec" at bounding box center [249, 191] width 43 height 16
click at [296, 193] on select "1525 1526 1527 1528 1529 1530 1531 1532 1533 1534 1535 1536 1537 1538 1539 1540…" at bounding box center [290, 191] width 39 height 16
select select "2013"
click at [449, 135] on div "Last Date Certified Jan Feb Mar Apr May Jun Jul Aug Sep Oct Nov Dec 1513 1514 1…" at bounding box center [472, 154] width 533 height 50
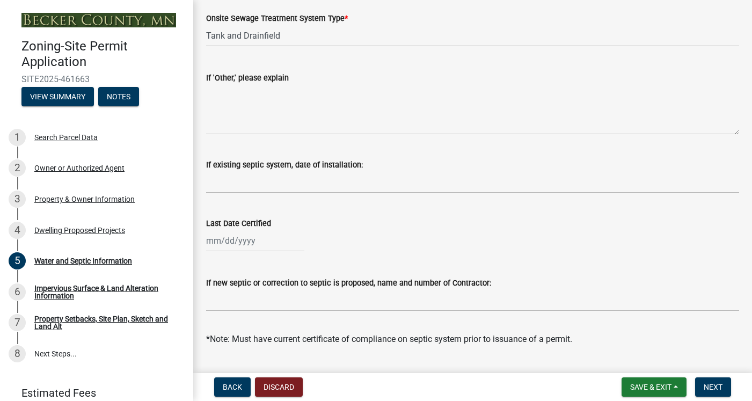
scroll to position [264, 0]
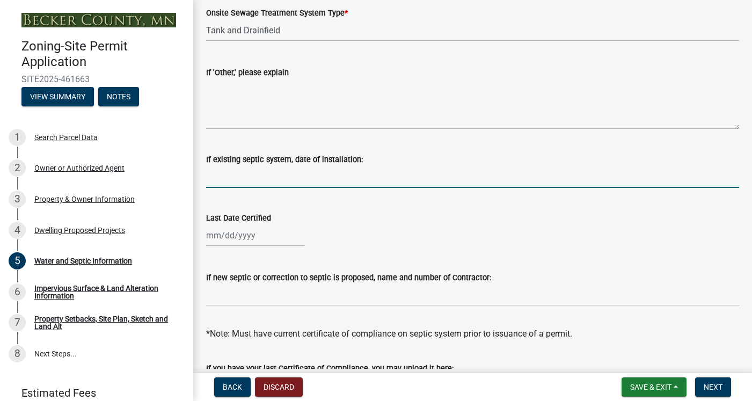
click at [281, 178] on input "If existing septic system, date of installation:" at bounding box center [472, 177] width 533 height 22
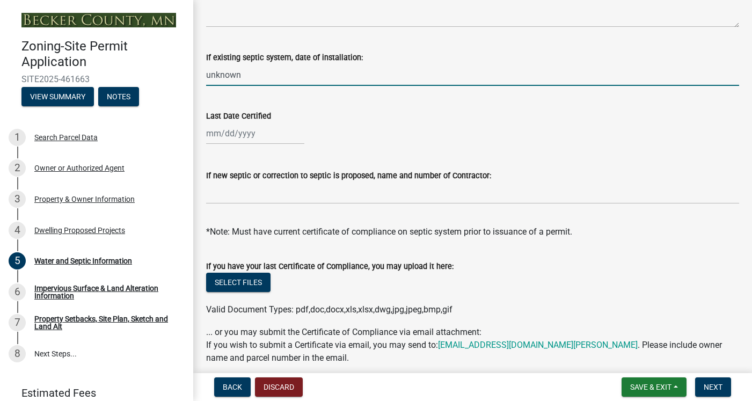
scroll to position [386, 0]
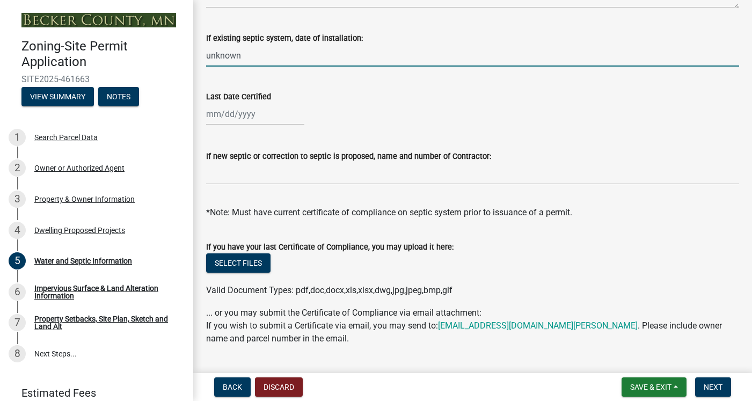
type input "unknown"
click at [264, 117] on div at bounding box center [255, 114] width 98 height 22
select select "8"
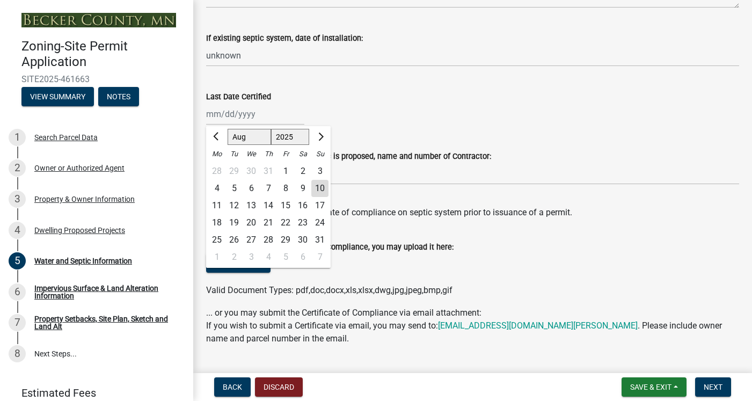
click at [292, 137] on select "1525 1526 1527 1528 1529 1530 1531 1532 1533 1534 1535 1536 1537 1538 1539 1540…" at bounding box center [290, 137] width 39 height 16
select select "2013"
click at [270, 170] on div "1" at bounding box center [268, 171] width 17 height 17
type input "08/01/2013"
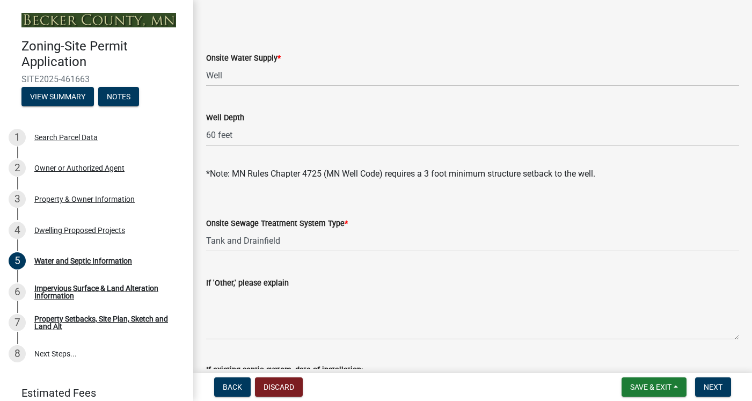
scroll to position [0, 0]
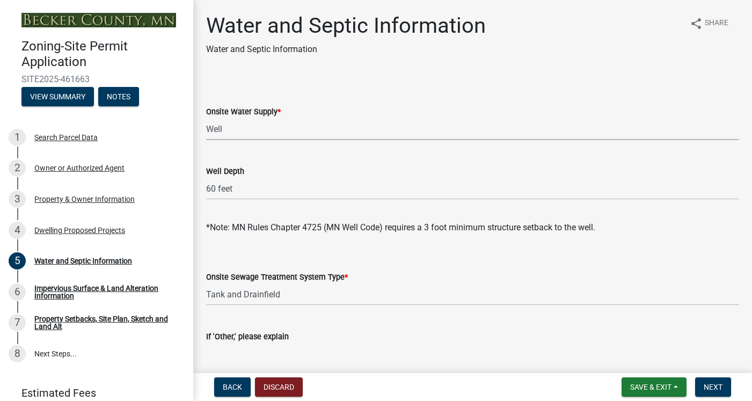
click at [245, 132] on select "Select Item... Well New Well to be Installed Attached to City Water System No o…" at bounding box center [472, 129] width 533 height 22
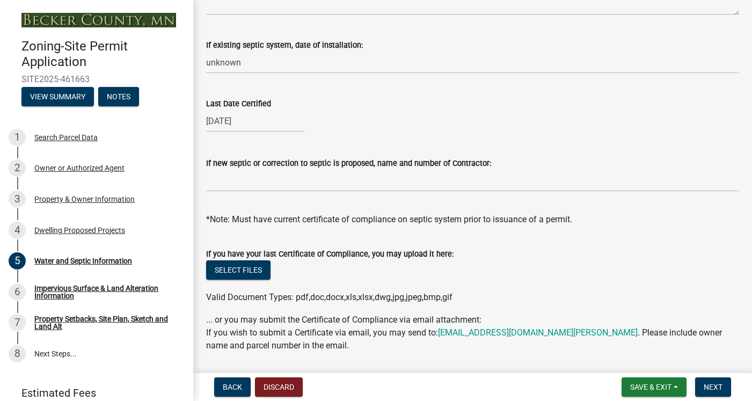
scroll to position [381, 0]
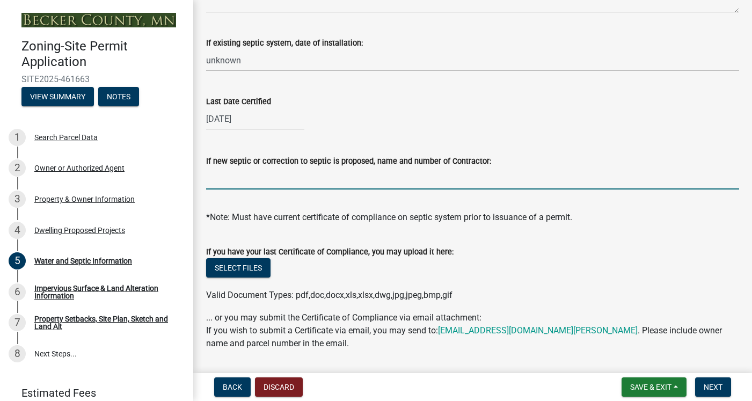
click at [324, 184] on input "If new septic or correction to septic is proposed, name and number of Contracto…" at bounding box center [472, 179] width 533 height 22
type input "N/A"
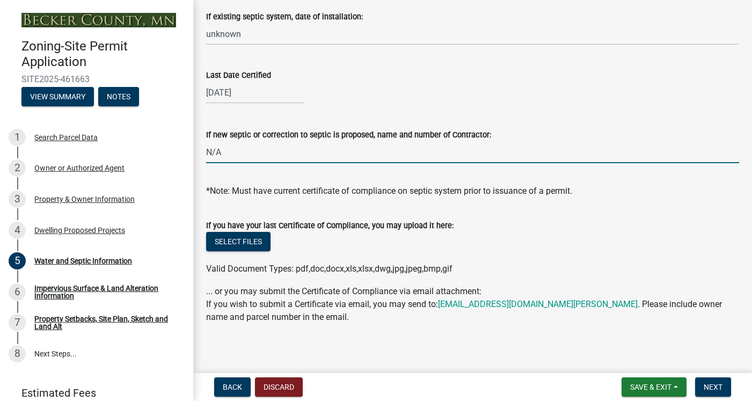
scroll to position [412, 0]
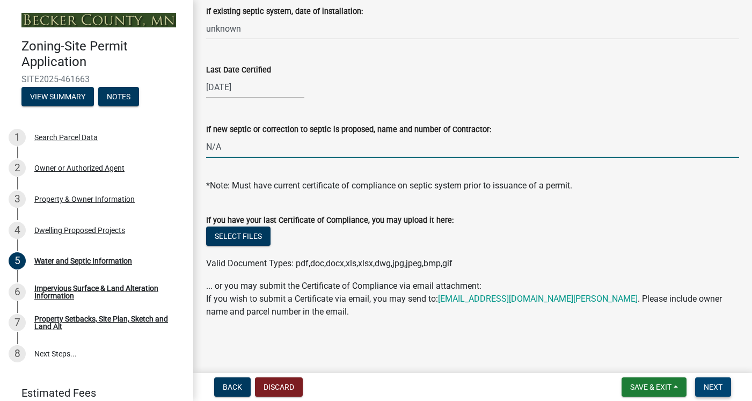
click at [716, 389] on span "Next" at bounding box center [713, 387] width 19 height 9
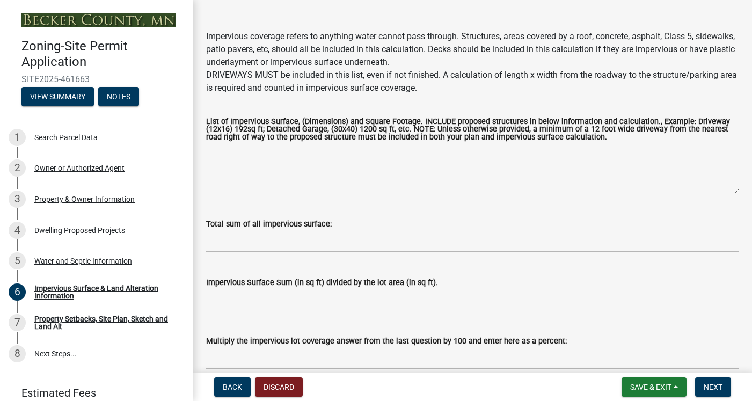
scroll to position [130, 0]
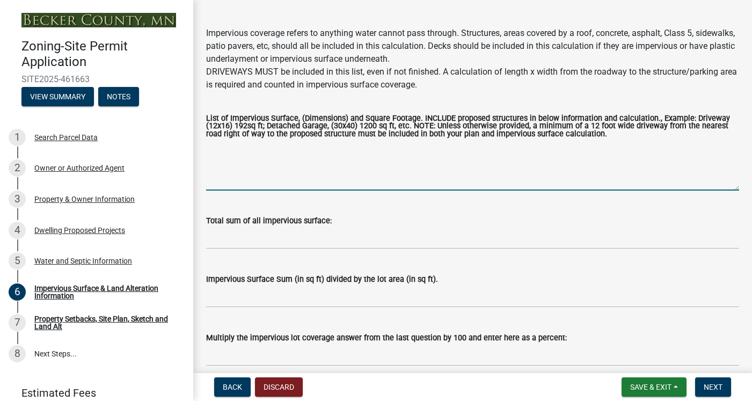
click at [295, 157] on textarea "List of Impervious Surface, (Dimensions) and Square Footage. INCLUDE proposed s…" at bounding box center [472, 165] width 533 height 50
click at [269, 160] on textarea "List of Impervious Surface, (Dimensions) and Square Footage. INCLUDE proposed s…" at bounding box center [472, 165] width 533 height 50
click at [234, 227] on input "Total sum of all impervious surface:" at bounding box center [472, 238] width 533 height 22
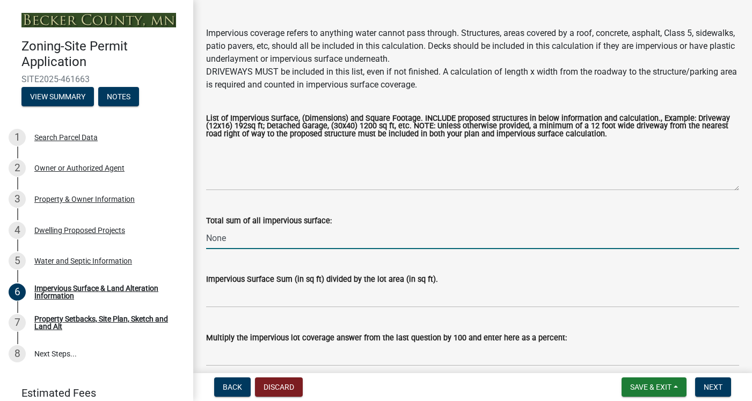
scroll to position [152, 0]
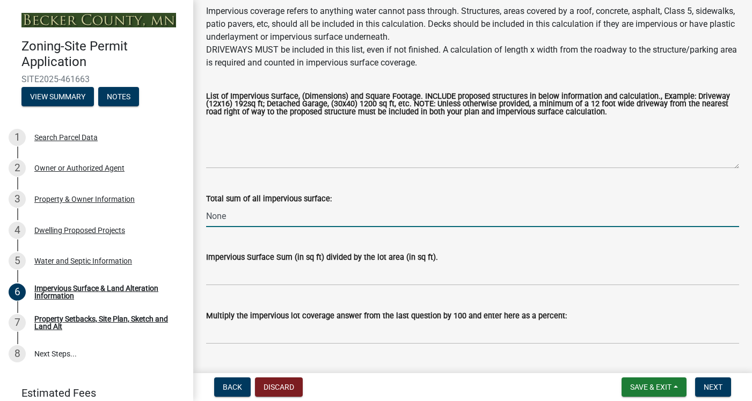
type input "None"
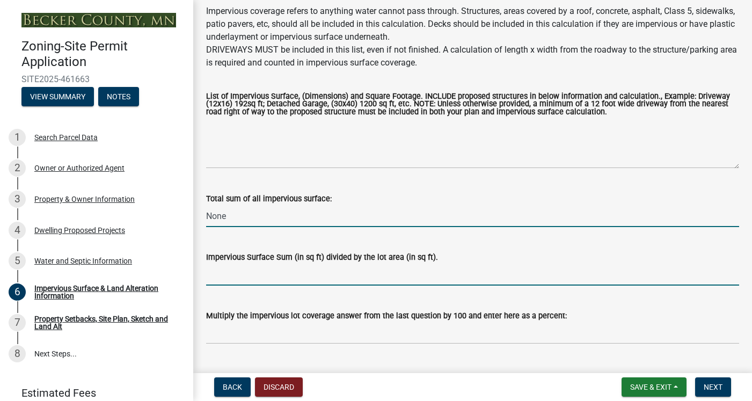
click at [229, 264] on input "Impervious Surface Sum (in sq ft) divided by the lot area (in sq ft)." at bounding box center [472, 275] width 533 height 22
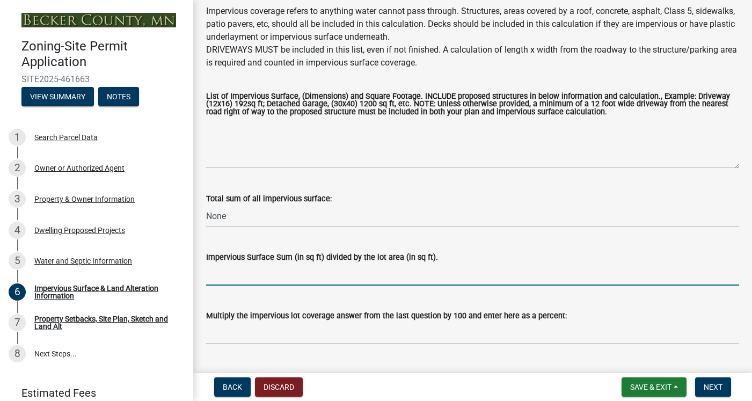
type input "o"
type input "None"
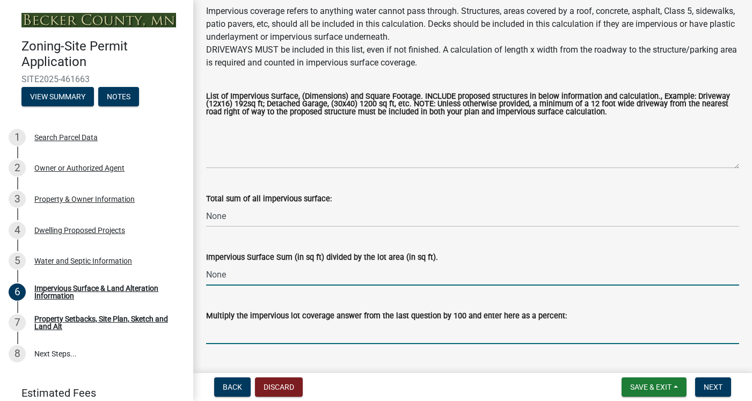
click at [232, 322] on input "Multiply the impervious lot coverage answer from the last question by 100 and e…" at bounding box center [472, 333] width 533 height 22
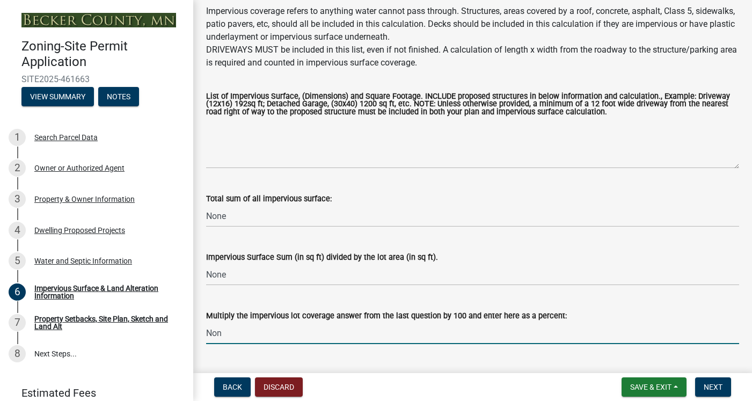
type input "None"
click at [714, 391] on button "Next" at bounding box center [713, 386] width 36 height 19
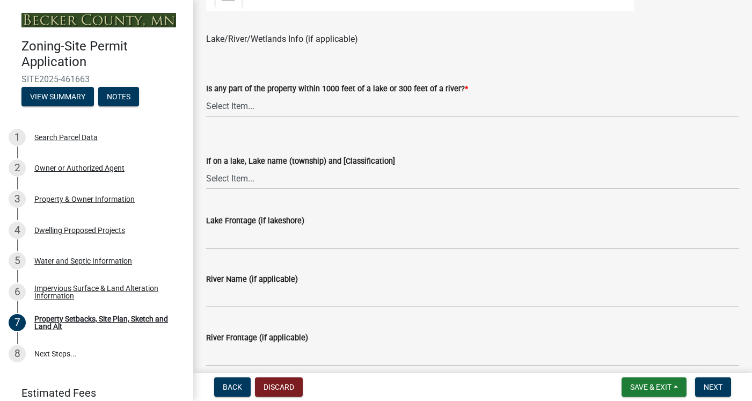
scroll to position [830, 0]
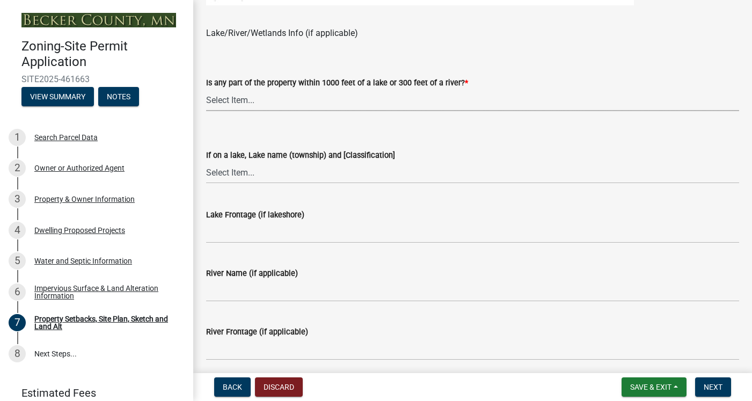
click at [260, 104] on select "Select Item... Shoreland-Riparian (Property is bordering a lake, river or strea…" at bounding box center [472, 100] width 533 height 22
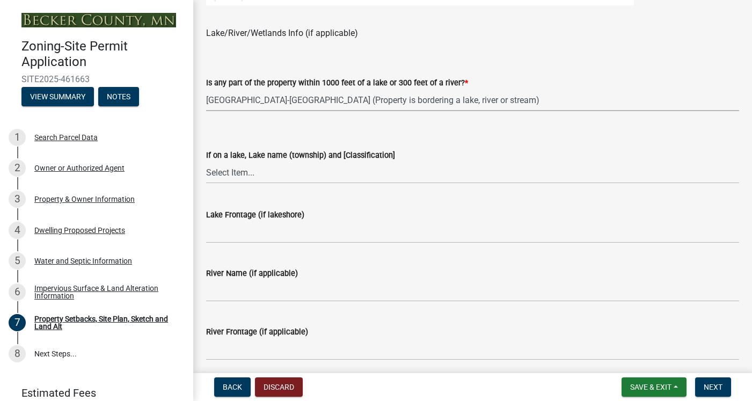
select select "7b13c63f-e699-4112-b373-98fbd28ec536"
click at [250, 172] on select "Select Item... My lake is not listed below Abbey (Lake View) [NE Tier 2] Abners…" at bounding box center [472, 173] width 533 height 22
select select "9b388376-b10c-4de6-b8d4-6d04174a4f81"
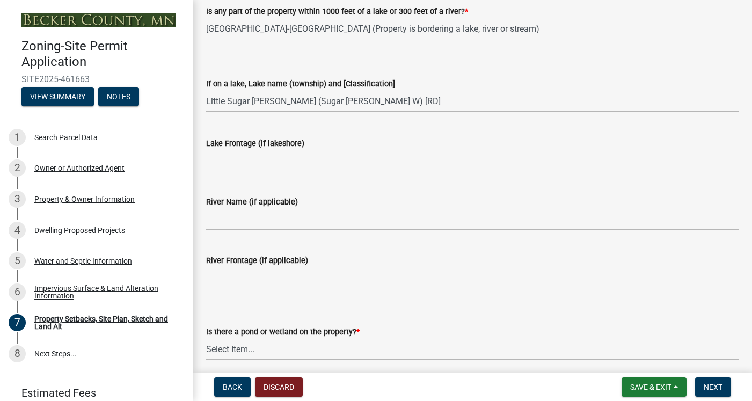
scroll to position [903, 0]
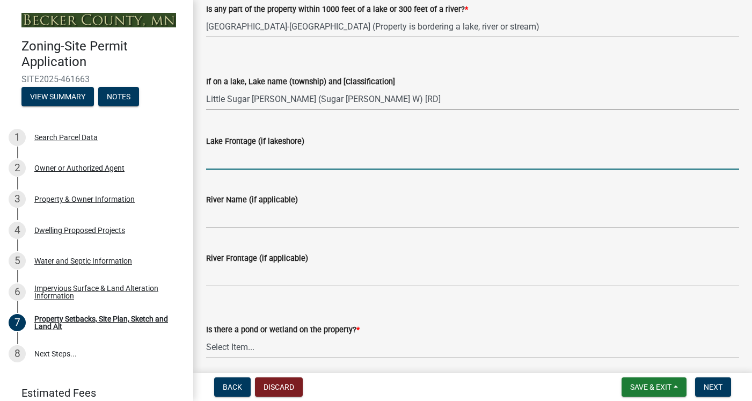
click at [292, 161] on input "Lake Frontage (if lakeshore)" at bounding box center [472, 159] width 533 height 22
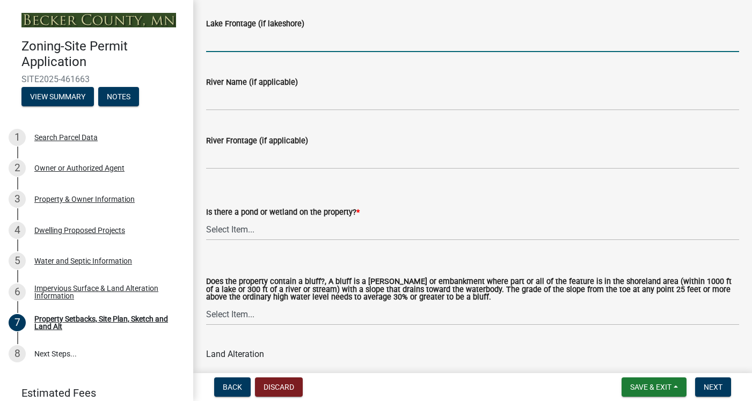
scroll to position [1027, 0]
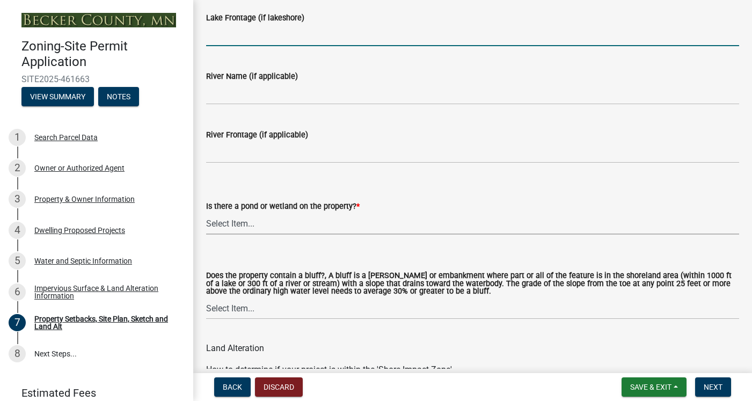
click at [254, 223] on select "Select Item... Yes No" at bounding box center [472, 224] width 533 height 22
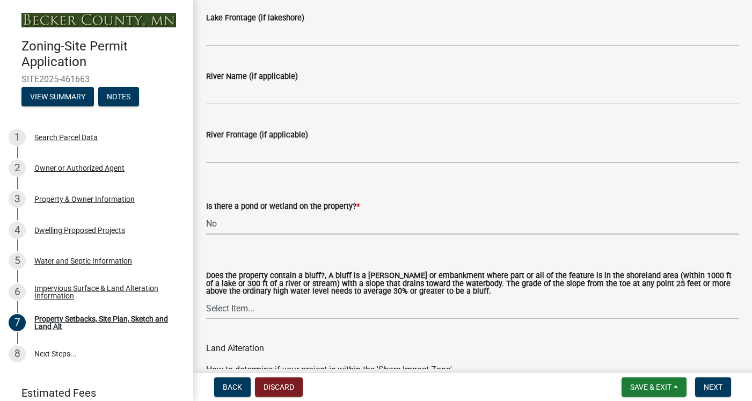
select select "b56a4575-9846-47cf-8067-c59a4853da22"
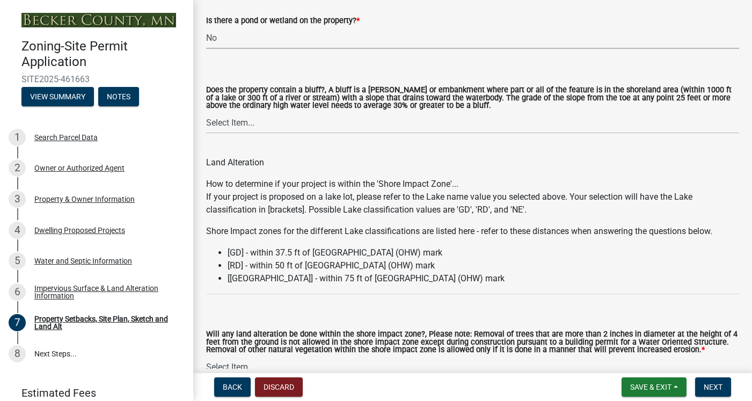
scroll to position [1215, 0]
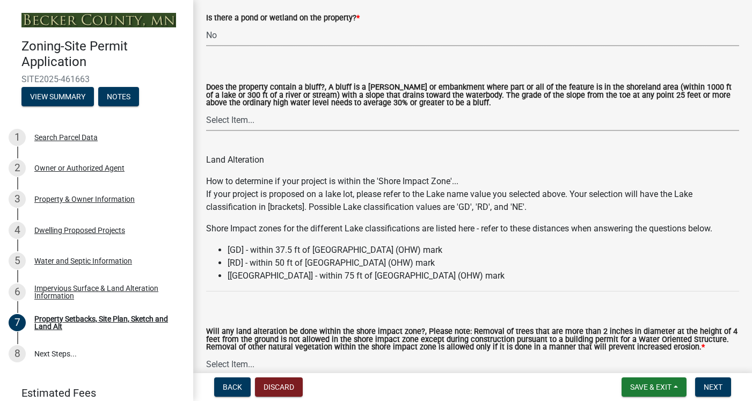
click at [245, 122] on select "Select Item... Yes No" at bounding box center [472, 120] width 533 height 22
select select "12f785fb-c378-4b18-841c-21c73dc99083"
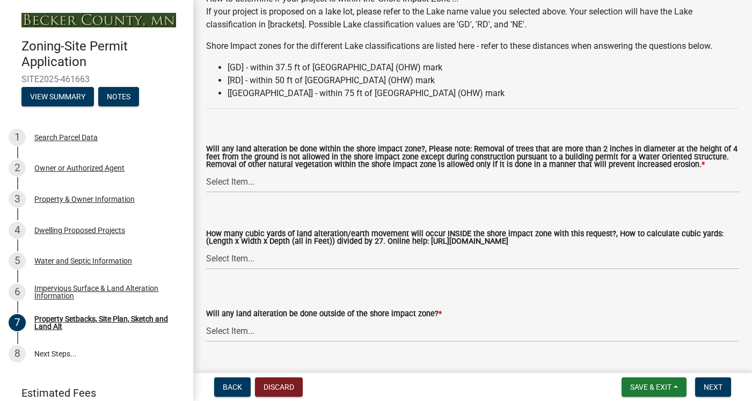
scroll to position [1390, 0]
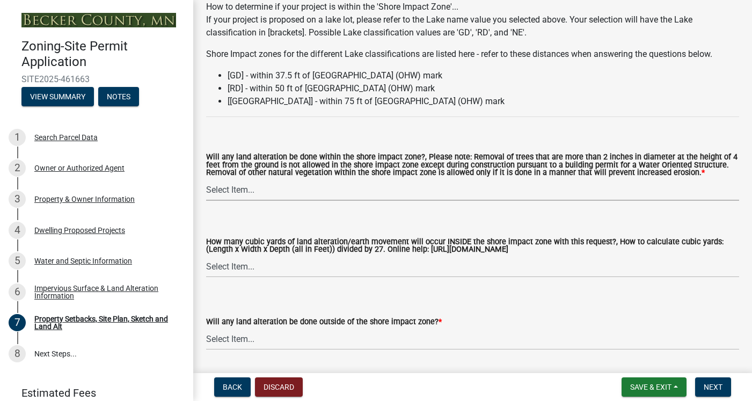
click at [241, 192] on select "Select Item... Yes No N/A" at bounding box center [472, 190] width 533 height 22
select select "e8ab2dc3-aa3f-46f3-9b4a-37eb25ad84af"
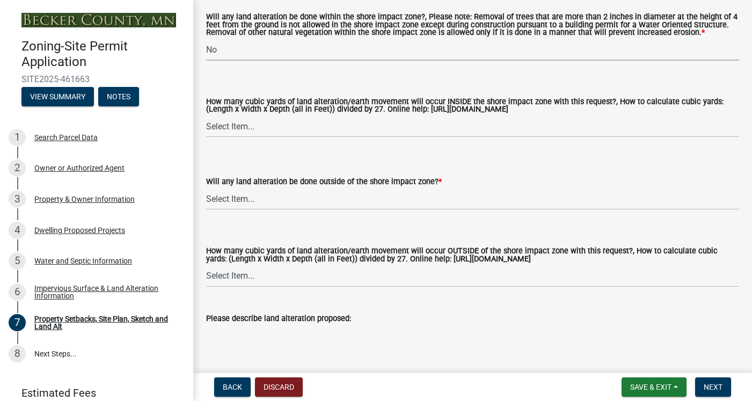
scroll to position [1532, 0]
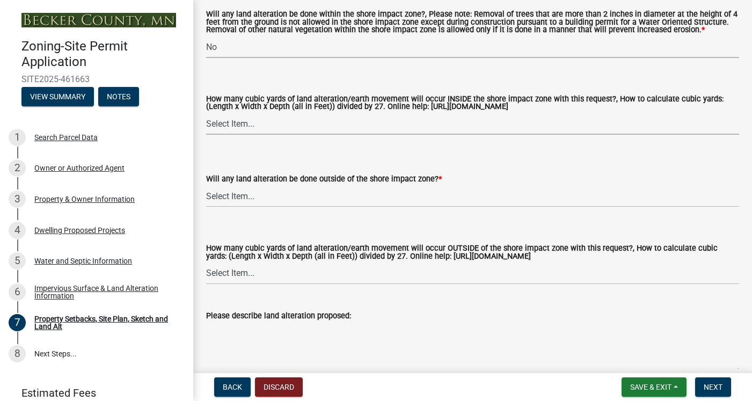
click at [251, 122] on select "Select Item... None 10 Cubic Yards or less 11-50 Cubic Yards Over 50 Cubic Yards" at bounding box center [472, 124] width 533 height 22
select select "27b2a8b4-abf6-463e-8c0c-7c5d2b4fe26f"
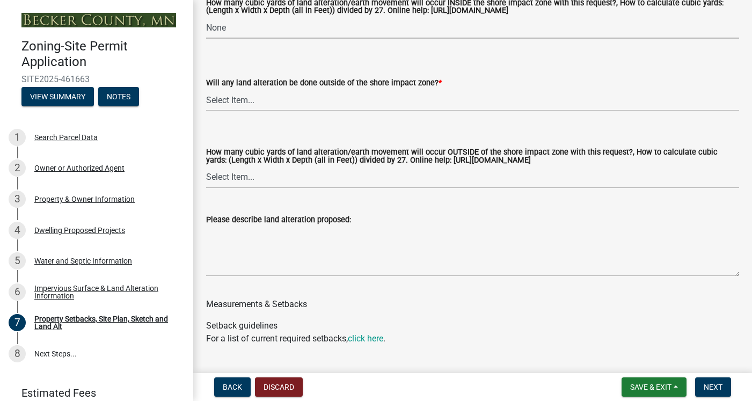
scroll to position [1630, 0]
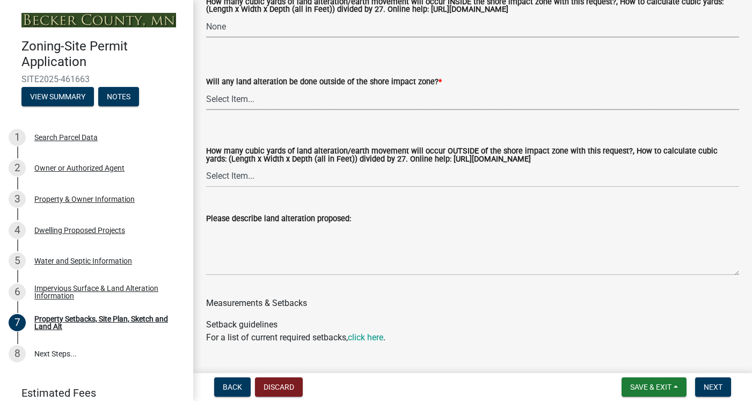
click at [243, 98] on select "Select Item... Yes No N/A" at bounding box center [472, 99] width 533 height 22
select select "b98836ba-4715-455d-97ab-be9a9df498a8"
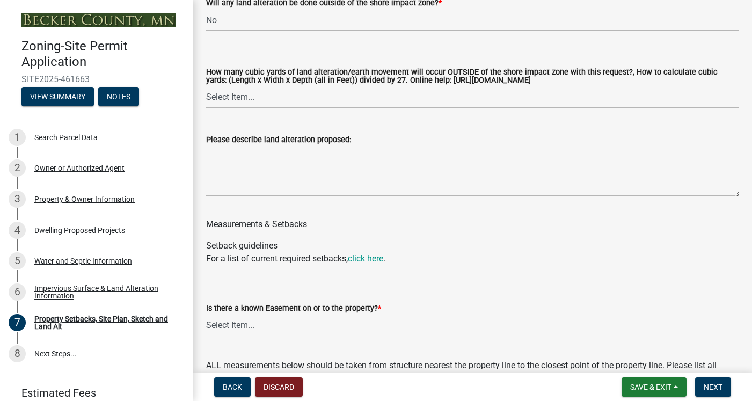
scroll to position [1711, 0]
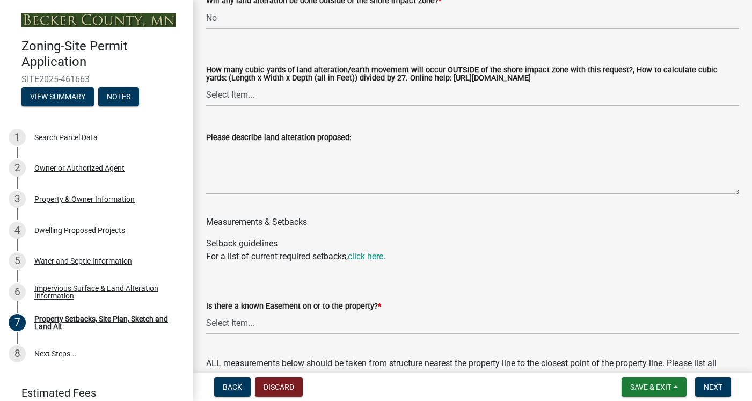
click at [264, 97] on select "Select Item... None 10 Cubic Yards or less 11-50 Cubic Yards Over 50 Cubic Yards" at bounding box center [472, 95] width 533 height 22
select select "d61e3758-d187-40af-a435-5e09c3f3d509"
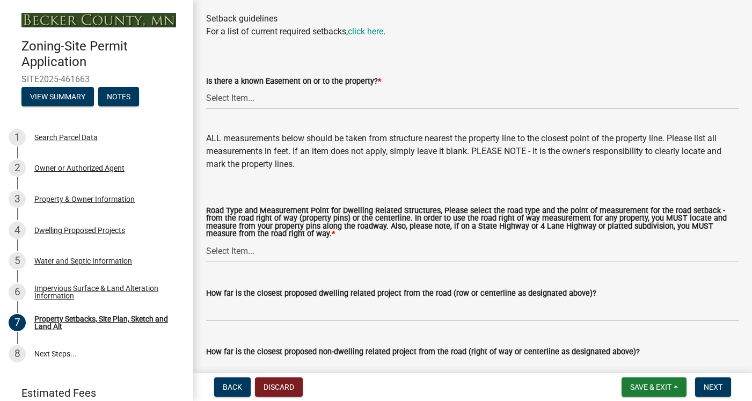
scroll to position [1937, 0]
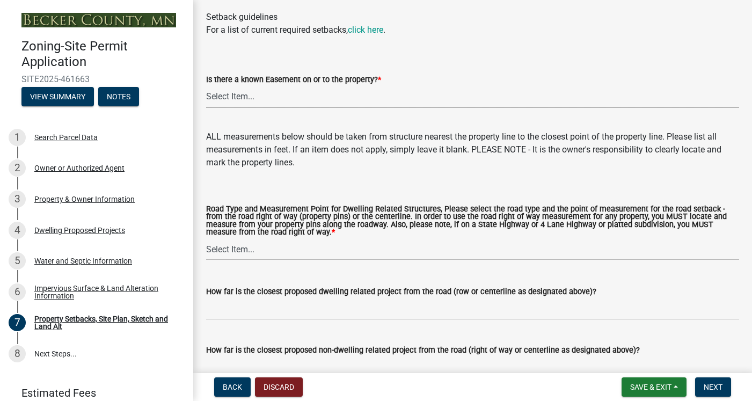
click at [220, 99] on select "Select Item... Yes No" at bounding box center [472, 97] width 533 height 22
select select "c8b8ea71-7088-4e87-a493-7bc88cc2835b"
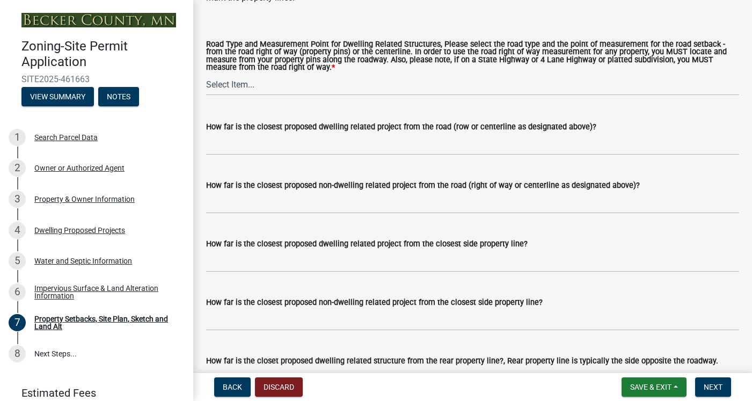
scroll to position [2104, 0]
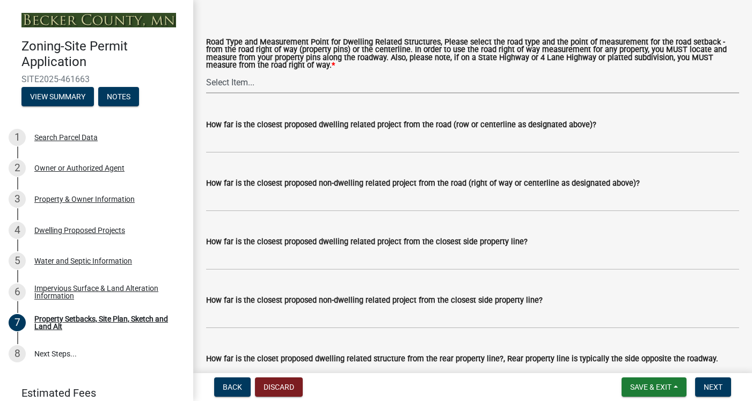
click at [243, 82] on select "Select Item... Private Easement - Right of Way Private Easement - Centerline Pu…" at bounding box center [472, 82] width 533 height 22
select select "1418c7e3-4054-4b00-84b5-d09b9560f30a"
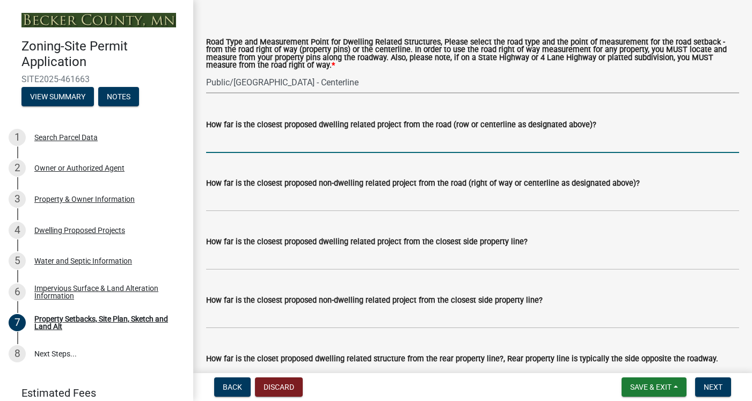
click at [221, 144] on input "How far is the closest proposed dwelling related project from the road (row or …" at bounding box center [472, 142] width 533 height 22
type input "Over 500 feet"
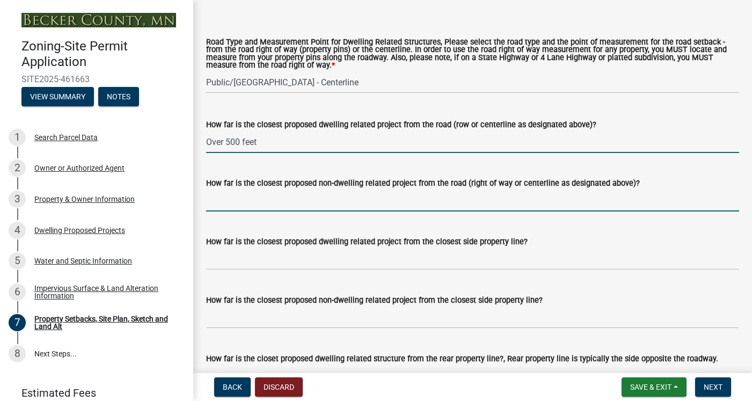
click at [223, 206] on input "How far is the closest proposed non-dwelling related project from the road (rig…" at bounding box center [472, 201] width 533 height 22
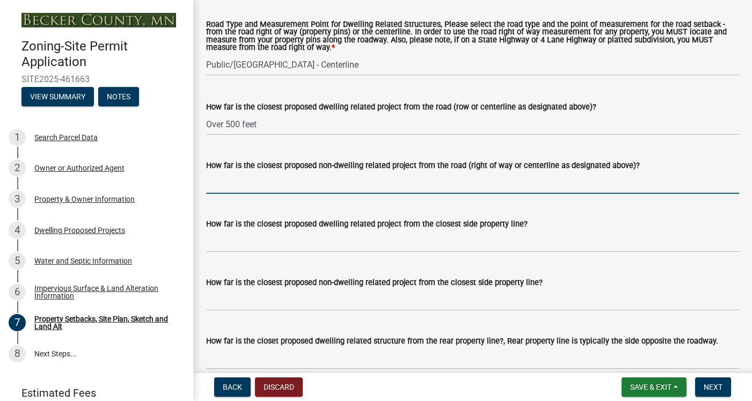
scroll to position [2123, 0]
click at [230, 186] on input "How far is the closest proposed non-dwelling related project from the road (rig…" at bounding box center [472, 182] width 533 height 22
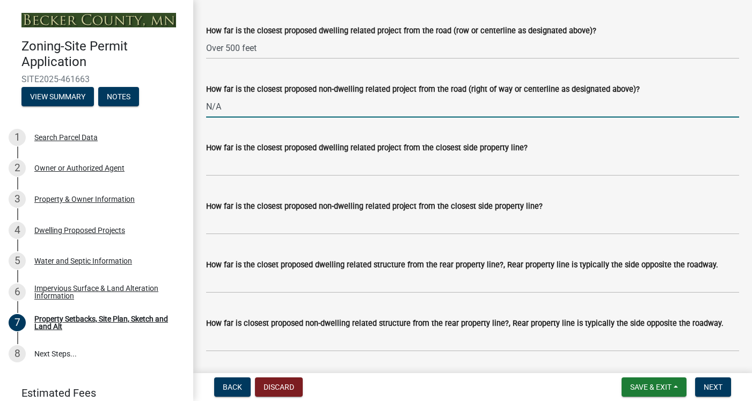
scroll to position [2214, 0]
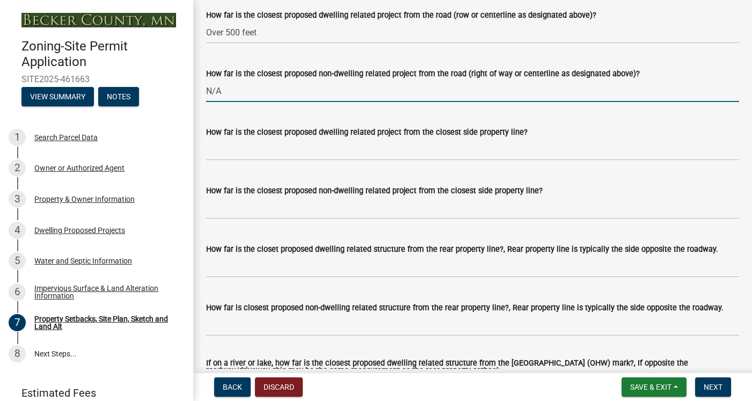
type input "N/A"
click at [224, 151] on input "How far is the closest proposed dwelling related project from the closest side …" at bounding box center [472, 150] width 533 height 22
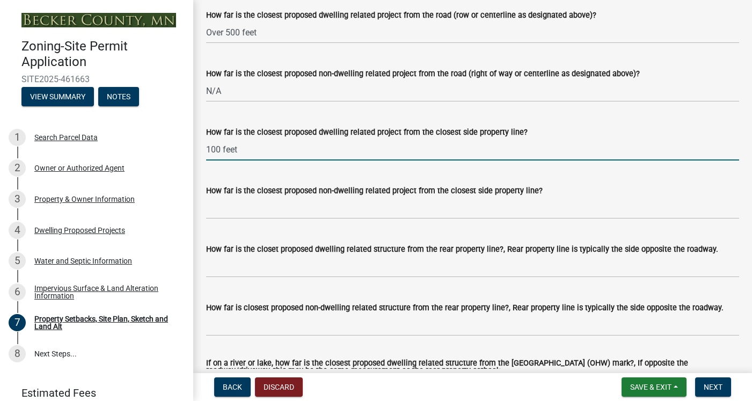
type input "100 feet"
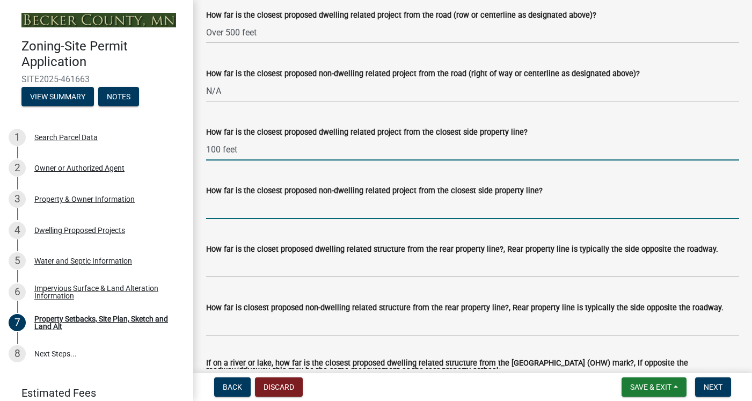
click at [238, 213] on input "How far is the closest proposed non-dwelling related project from the closest s…" at bounding box center [472, 208] width 533 height 22
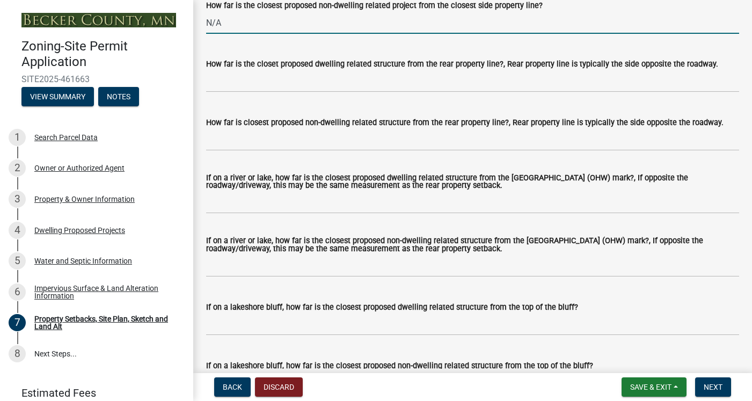
scroll to position [2404, 0]
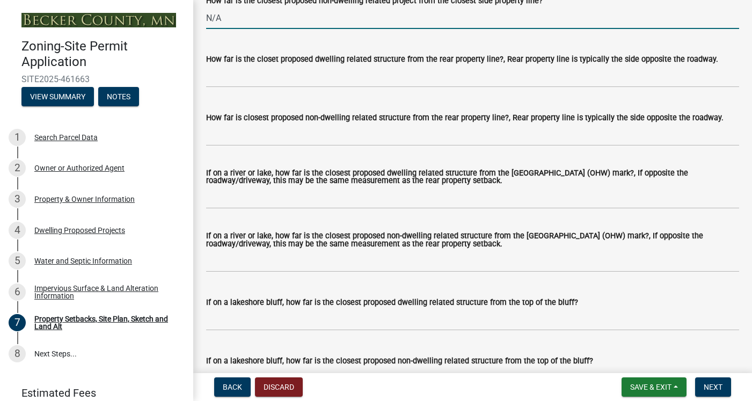
type input "N/A"
click at [266, 84] on input "How far is the closet proposed dwelling related structure from the rear propert…" at bounding box center [472, 77] width 533 height 22
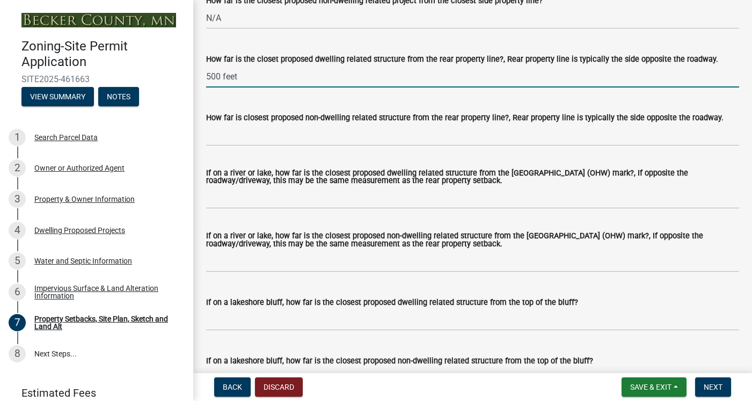
type input "500 feet"
click at [238, 130] on input "How far is closest proposed non-dwelling related structure from the rear proper…" at bounding box center [472, 135] width 533 height 22
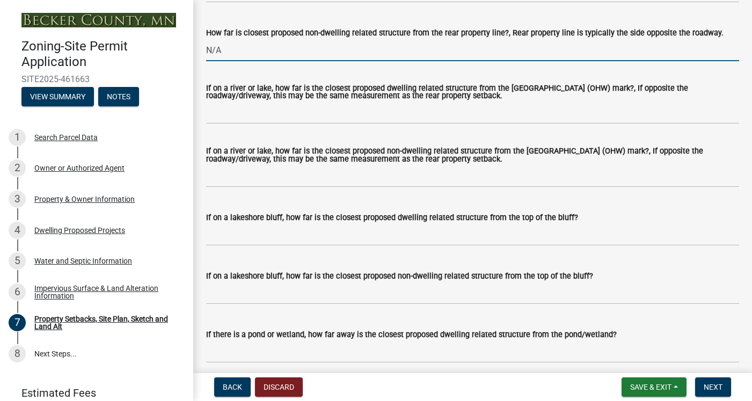
scroll to position [2492, 0]
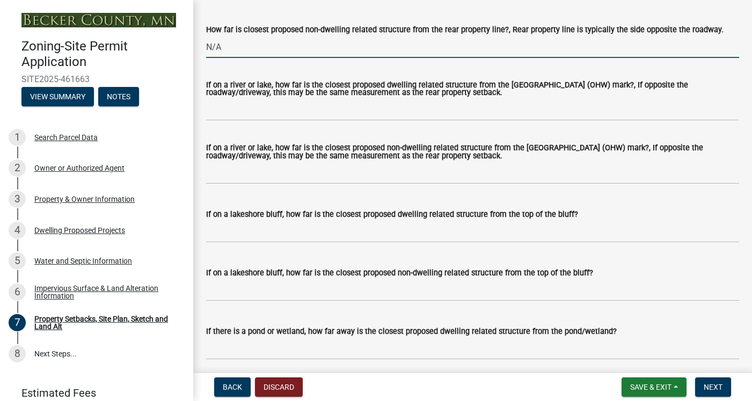
type input "N/A"
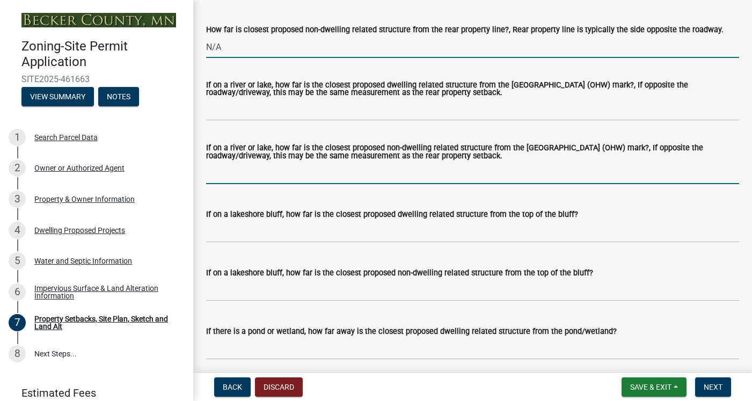
click at [246, 177] on input "If on a river or lake, how far is the closest proposed non-dwelling related str…" at bounding box center [472, 173] width 533 height 22
type input "N/A"
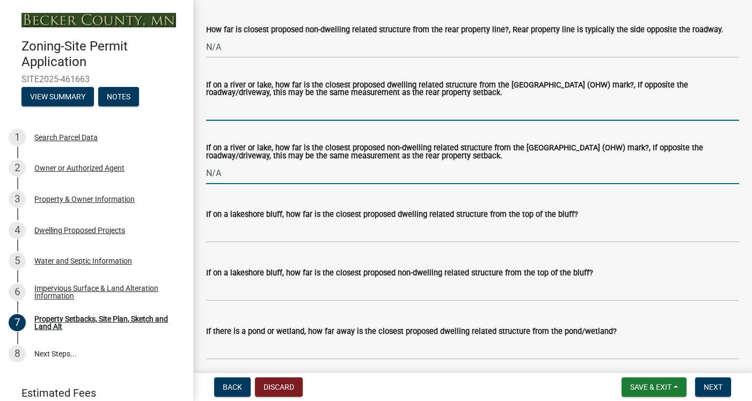
click at [252, 118] on input "If on a river or lake, how far is the closest proposed dwelling related structu…" at bounding box center [472, 110] width 533 height 22
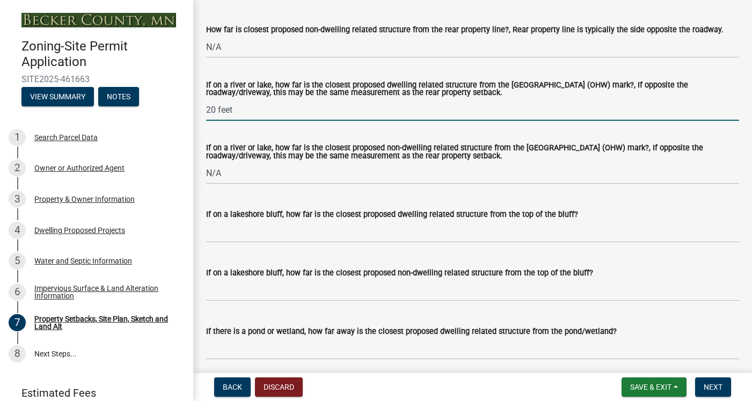
type input "20 feet"
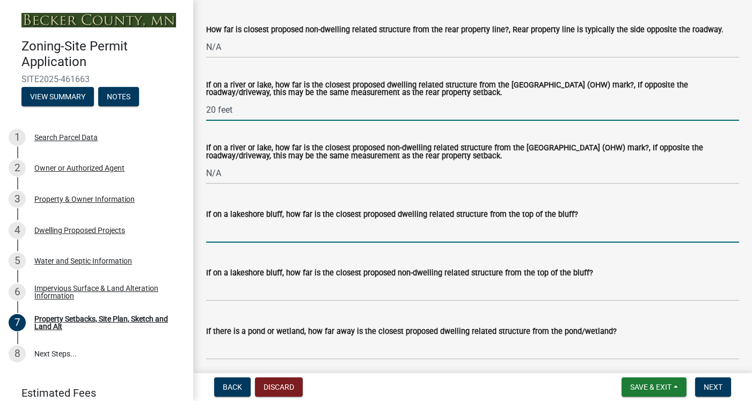
click at [253, 231] on input "If on a lakeshore bluff, how far is the closest proposed dwelling related struc…" at bounding box center [472, 232] width 533 height 22
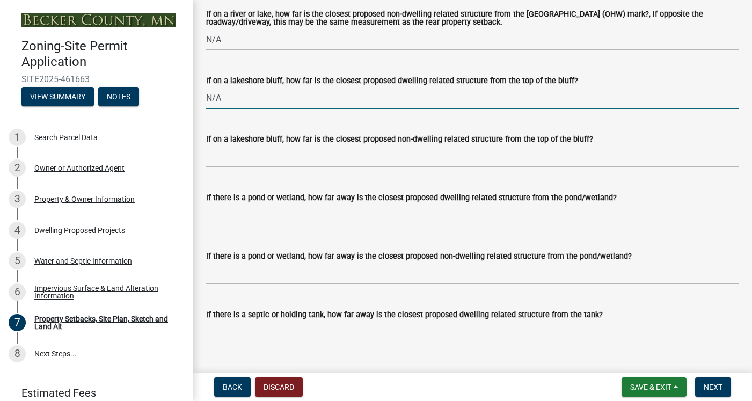
scroll to position [2634, 0]
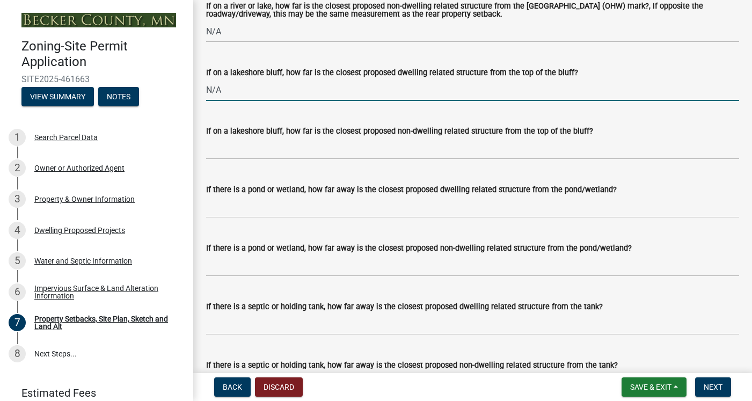
type input "N/A"
click at [259, 149] on input "If on a lakeshore bluff, how far is the closest proposed non-dwelling related s…" at bounding box center [472, 148] width 533 height 22
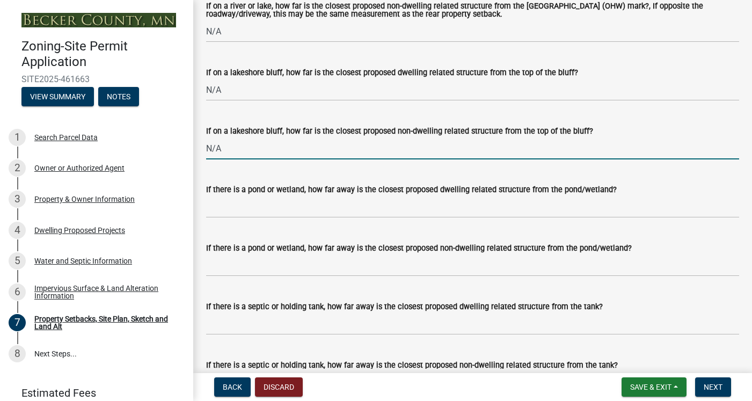
type input "N/A"
click at [257, 213] on input "If there is a pond or wetland, how far away is the closest proposed dwelling re…" at bounding box center [472, 207] width 533 height 22
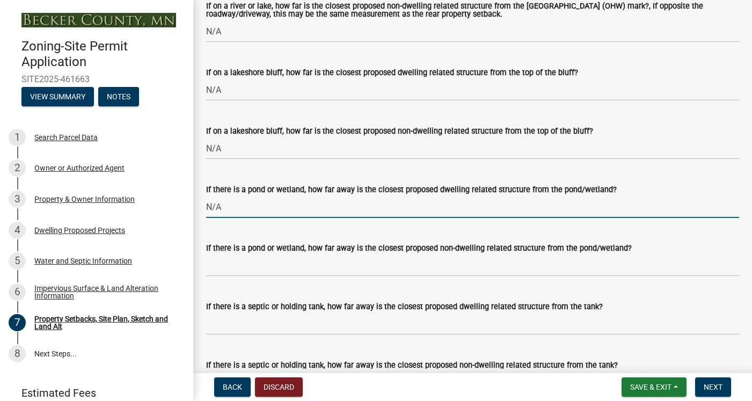
type input "N/A"
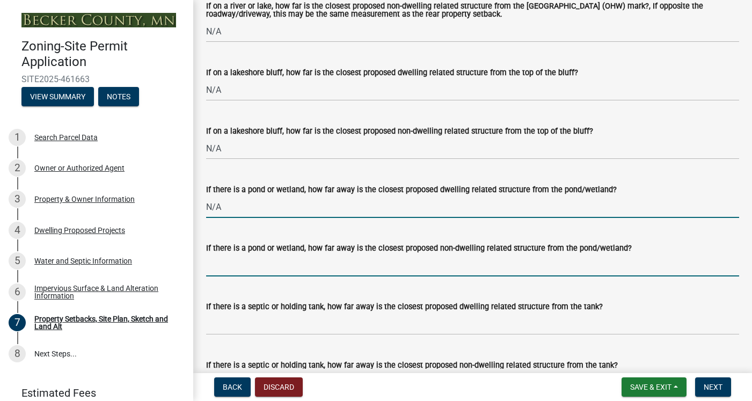
click at [265, 269] on input "If there is a pond or wetland, how far away is the closest proposed non-dwellin…" at bounding box center [472, 266] width 533 height 22
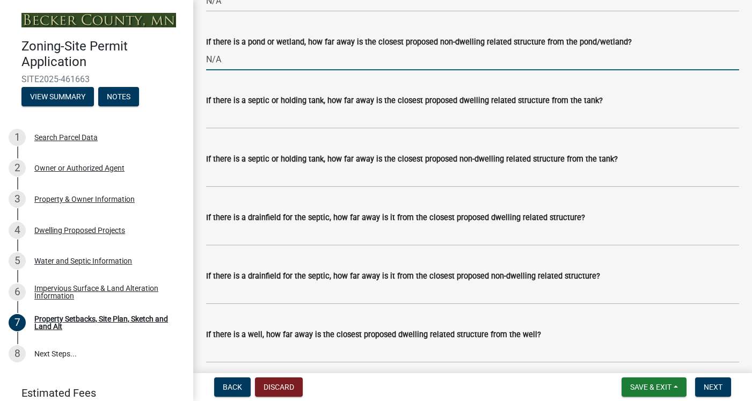
scroll to position [2841, 0]
type input "N/A"
click at [275, 128] on input "If there is a septic or holding tank, how far away is the closest proposed dwel…" at bounding box center [472, 117] width 533 height 22
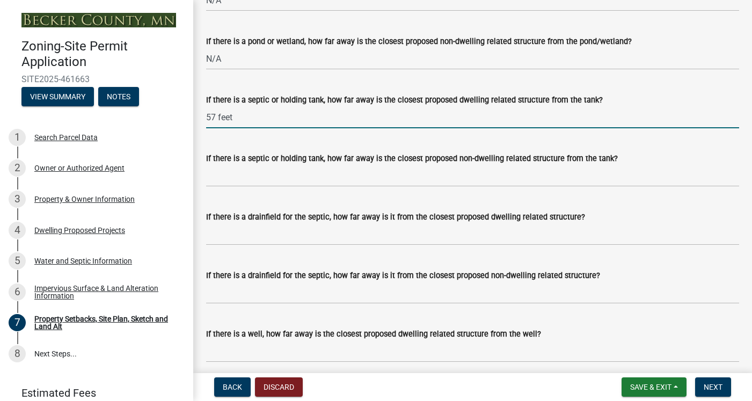
type input "57 feet"
click at [256, 178] on input "If there is a septic or holding tank, how far away is the closest proposed non-…" at bounding box center [472, 176] width 533 height 22
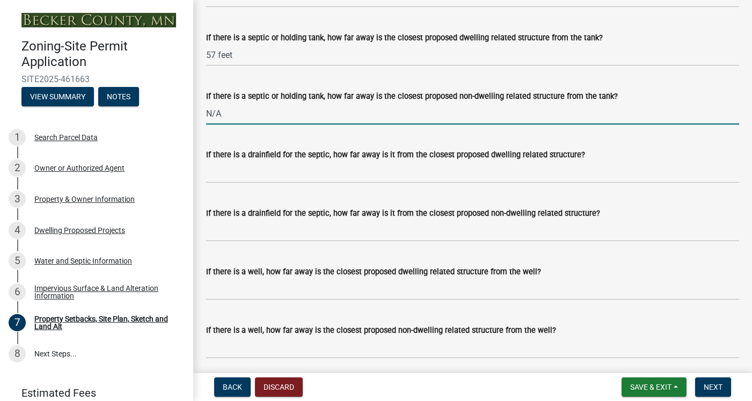
scroll to position [2886, 0]
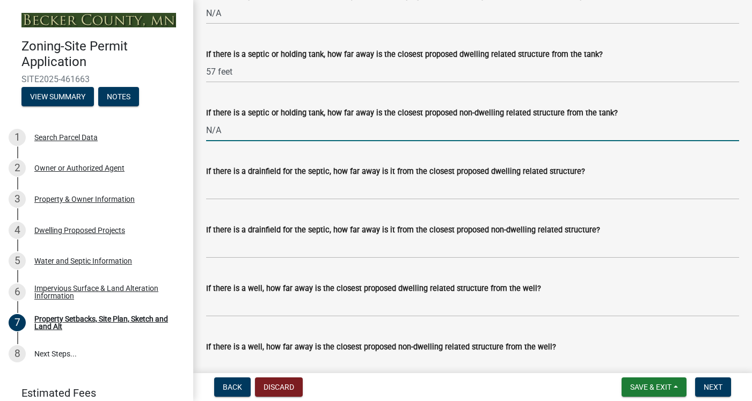
type input "N/A"
